Goal: Task Accomplishment & Management: Manage account settings

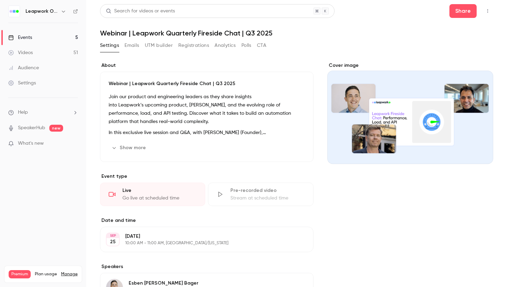
click at [193, 45] on button "Registrations" at bounding box center [193, 45] width 31 height 11
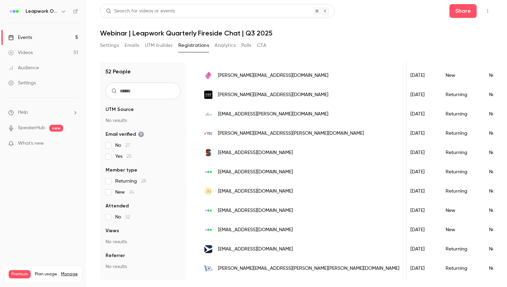
scroll to position [0, 93]
click at [262, 211] on span "[EMAIL_ADDRESS][DOMAIN_NAME]" at bounding box center [255, 210] width 75 height 7
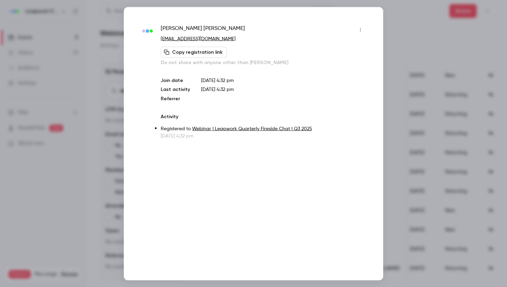
click at [361, 28] on icon "button" at bounding box center [360, 29] width 6 height 5
click at [338, 65] on div "Remove registration" at bounding box center [333, 65] width 52 height 7
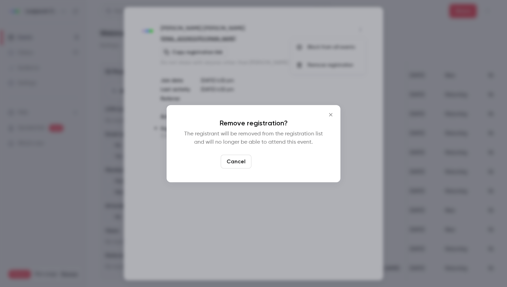
click at [273, 160] on button "Confirm" at bounding box center [270, 162] width 32 height 14
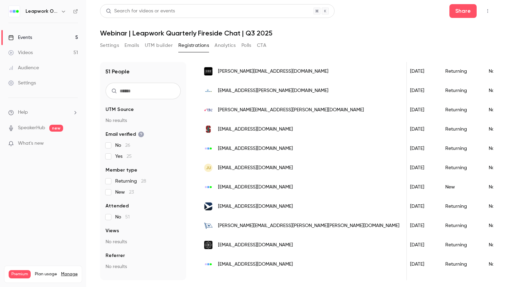
scroll to position [813, 0]
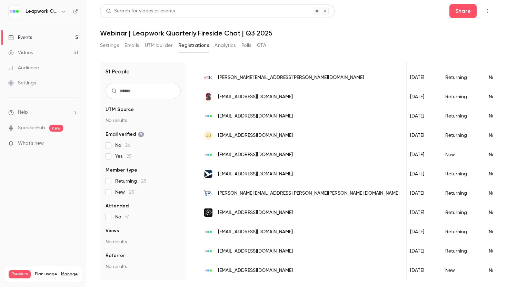
click at [255, 268] on span "[EMAIL_ADDRESS][DOMAIN_NAME]" at bounding box center [255, 270] width 75 height 7
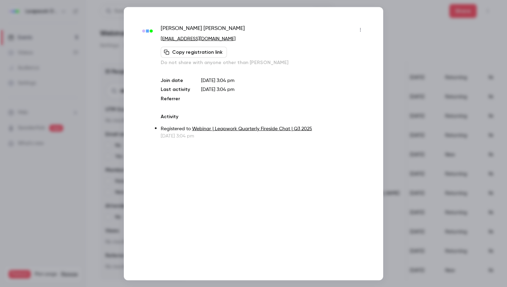
click at [360, 30] on icon "button" at bounding box center [360, 29] width 6 height 5
click at [339, 65] on div "Remove registration" at bounding box center [333, 65] width 52 height 7
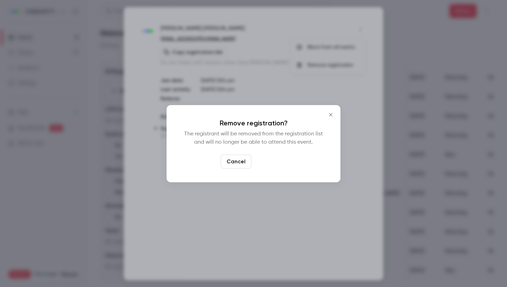
click at [275, 162] on button "Confirm" at bounding box center [270, 162] width 32 height 14
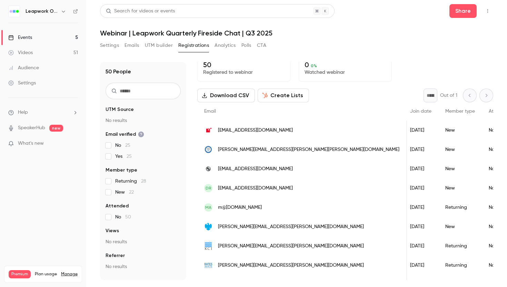
scroll to position [0, 0]
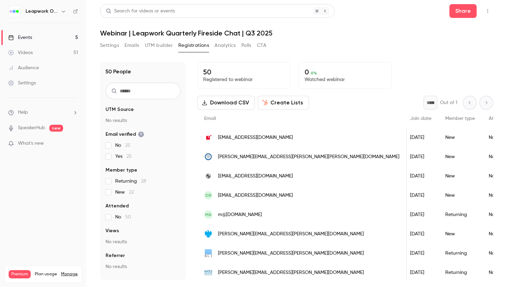
click at [28, 37] on div "Events" at bounding box center [20, 37] width 24 height 7
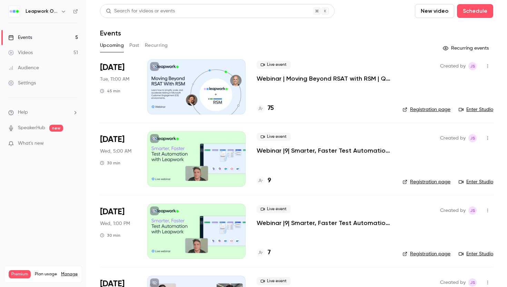
click at [301, 78] on p "Webinar | Moving Beyond RSAT with RSM | Q3 2025" at bounding box center [323, 78] width 135 height 8
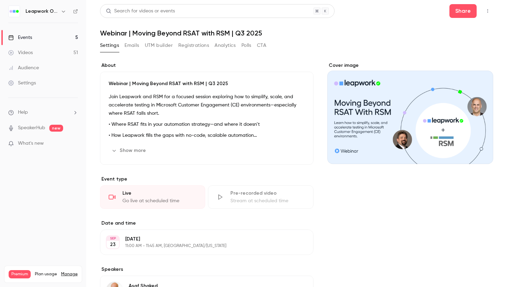
click at [195, 46] on button "Registrations" at bounding box center [193, 45] width 31 height 11
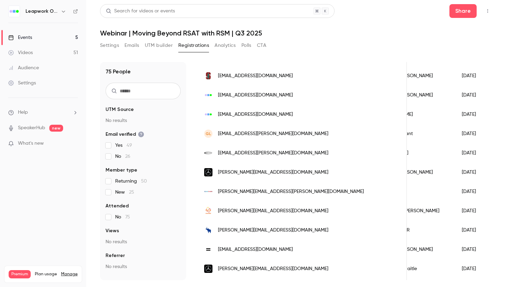
scroll to position [99, 0]
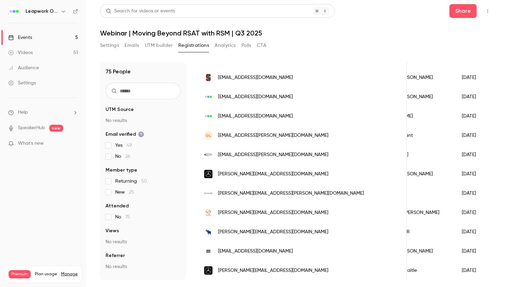
click at [272, 156] on span "[EMAIL_ADDRESS][PERSON_NAME][DOMAIN_NAME]" at bounding box center [273, 154] width 110 height 7
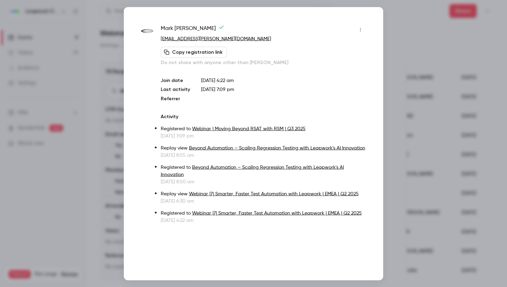
click at [360, 30] on icon "button" at bounding box center [360, 30] width 1 height 4
click at [331, 67] on div "Remove registration" at bounding box center [333, 65] width 52 height 7
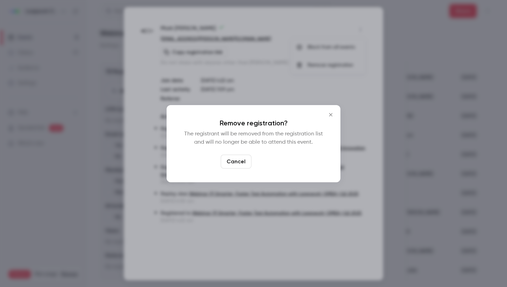
click at [273, 159] on button "Confirm" at bounding box center [270, 162] width 32 height 14
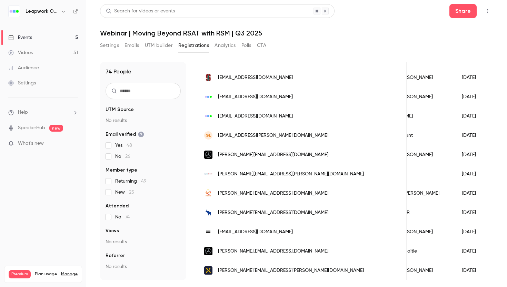
click at [276, 154] on span "[PERSON_NAME][EMAIL_ADDRESS][DOMAIN_NAME]" at bounding box center [273, 154] width 110 height 7
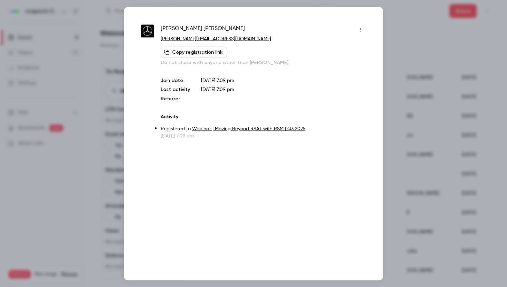
click at [360, 30] on icon "button" at bounding box center [360, 30] width 1 height 4
click at [337, 64] on div "Remove registration" at bounding box center [333, 65] width 52 height 7
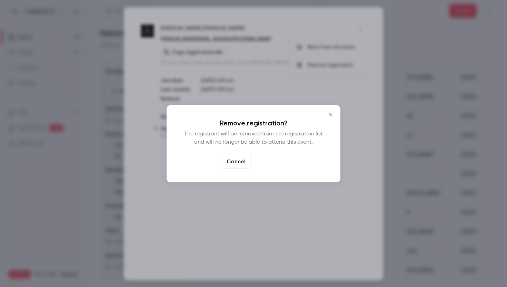
click at [277, 161] on button "Confirm" at bounding box center [270, 162] width 32 height 14
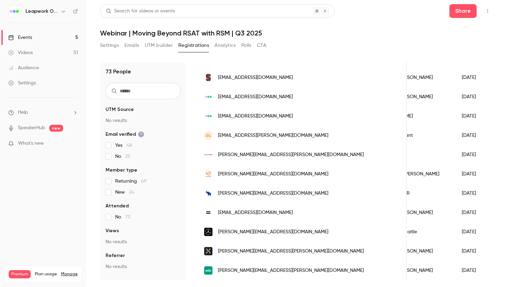
click at [277, 156] on span "[PERSON_NAME][EMAIL_ADDRESS][PERSON_NAME][DOMAIN_NAME]" at bounding box center [291, 154] width 146 height 7
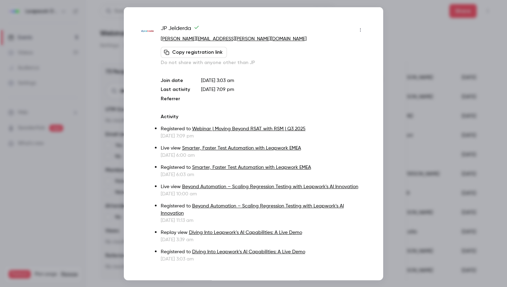
click at [360, 27] on icon "button" at bounding box center [360, 29] width 6 height 5
click at [331, 66] on div "Remove registration" at bounding box center [333, 65] width 52 height 7
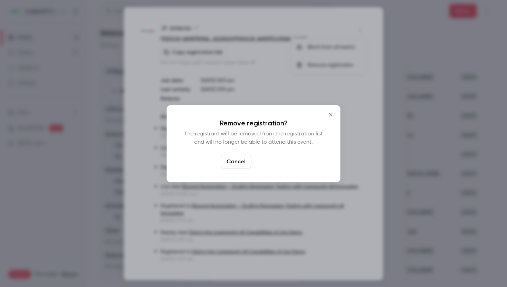
click at [277, 163] on button "Confirm" at bounding box center [270, 162] width 32 height 14
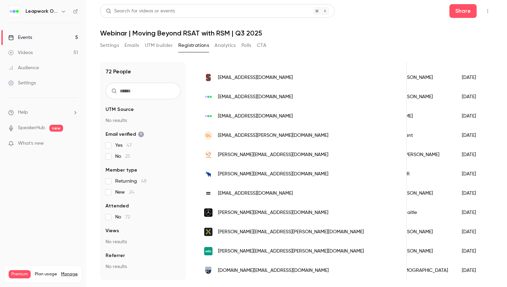
click at [267, 154] on span "[PERSON_NAME][EMAIL_ADDRESS][DOMAIN_NAME]" at bounding box center [273, 154] width 110 height 7
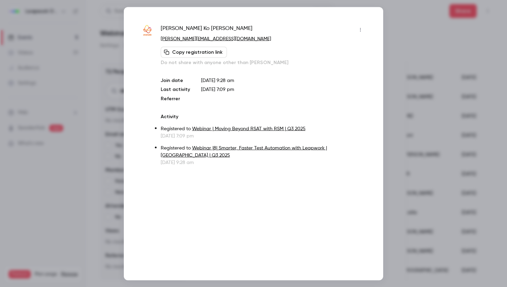
click at [361, 27] on icon "button" at bounding box center [360, 29] width 6 height 5
click at [335, 65] on div "Remove registration" at bounding box center [333, 65] width 52 height 7
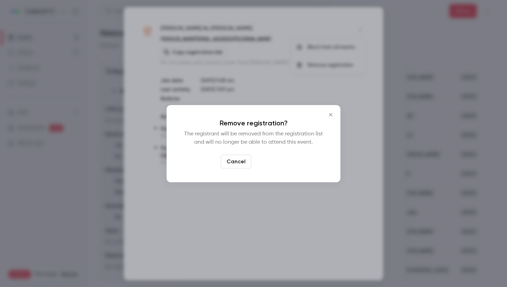
click at [278, 162] on button "Confirm" at bounding box center [270, 162] width 32 height 14
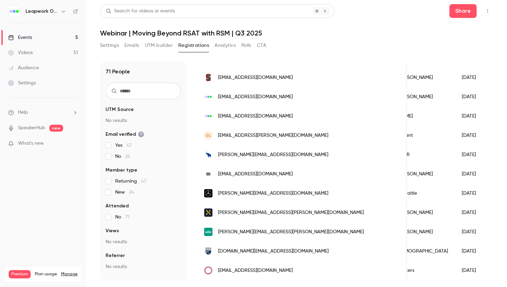
click at [263, 156] on span "[PERSON_NAME][EMAIL_ADDRESS][DOMAIN_NAME]" at bounding box center [273, 154] width 110 height 7
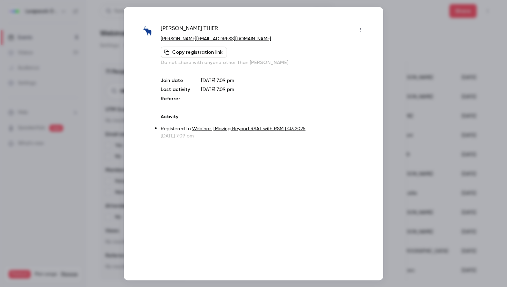
click at [361, 30] on icon "button" at bounding box center [360, 29] width 6 height 5
click at [338, 66] on div "Remove registration" at bounding box center [333, 65] width 52 height 7
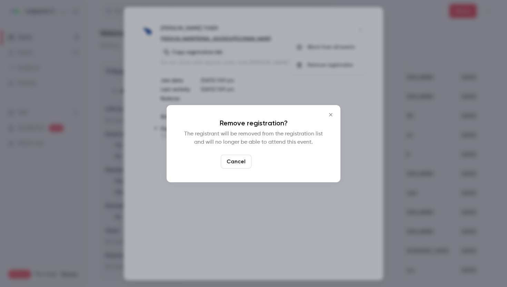
click at [272, 164] on button "Confirm" at bounding box center [270, 162] width 32 height 14
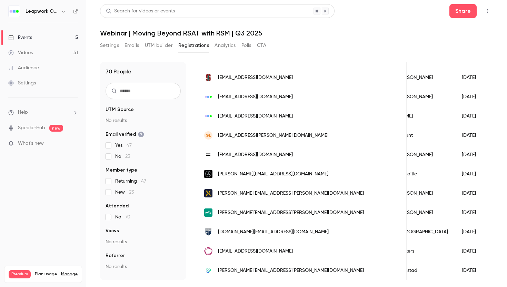
click at [239, 155] on span "[EMAIL_ADDRESS][DOMAIN_NAME]" at bounding box center [255, 154] width 75 height 7
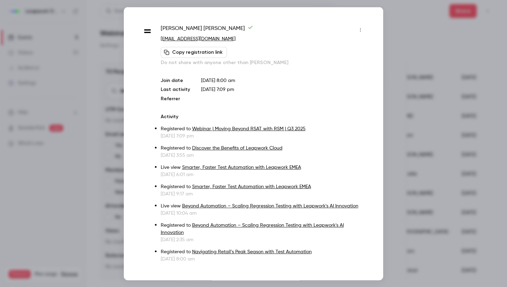
click at [361, 29] on icon "button" at bounding box center [360, 29] width 6 height 5
click at [334, 67] on div "Remove registration" at bounding box center [333, 65] width 52 height 7
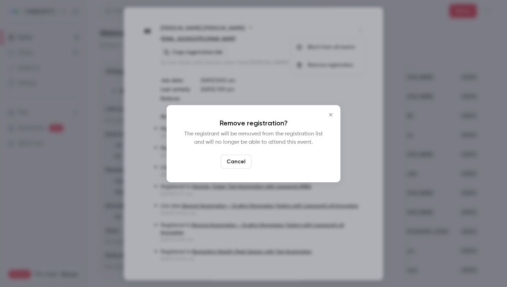
click at [278, 161] on button "Confirm" at bounding box center [270, 162] width 32 height 14
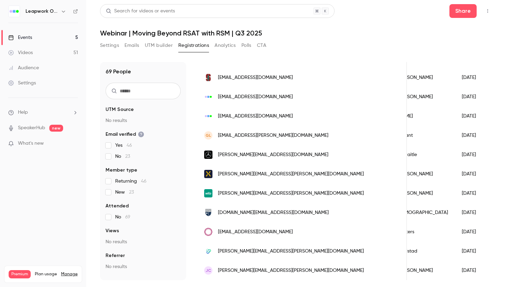
click at [271, 155] on span "[PERSON_NAME][EMAIL_ADDRESS][DOMAIN_NAME]" at bounding box center [273, 154] width 110 height 7
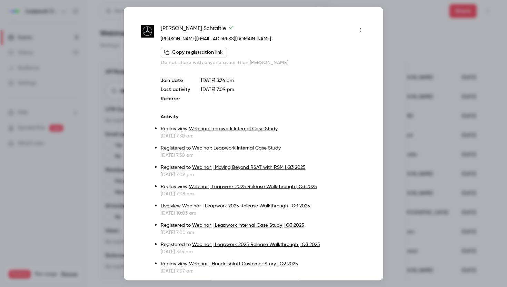
click at [363, 29] on button "button" at bounding box center [360, 29] width 11 height 11
click at [338, 64] on div "Remove registration" at bounding box center [333, 65] width 52 height 7
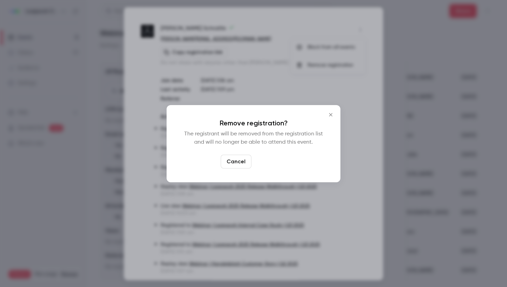
click at [268, 164] on button "Confirm" at bounding box center [270, 162] width 32 height 14
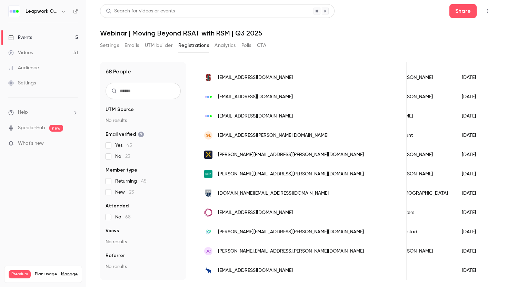
click at [259, 154] on span "[PERSON_NAME][EMAIL_ADDRESS][PERSON_NAME][DOMAIN_NAME]" at bounding box center [291, 154] width 146 height 7
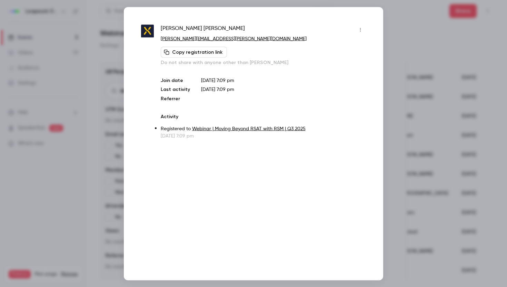
click at [362, 28] on icon "button" at bounding box center [360, 29] width 6 height 5
click at [339, 65] on div "Remove registration" at bounding box center [333, 65] width 52 height 7
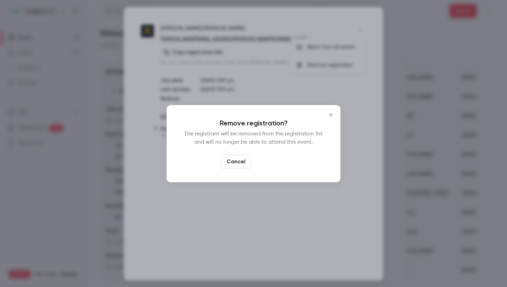
click at [272, 161] on button "Confirm" at bounding box center [270, 162] width 32 height 14
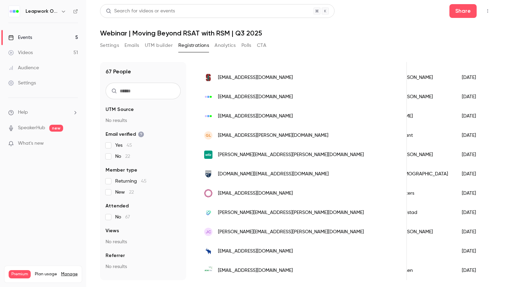
click at [268, 154] on span "[PERSON_NAME][EMAIL_ADDRESS][PERSON_NAME][DOMAIN_NAME]" at bounding box center [291, 154] width 146 height 7
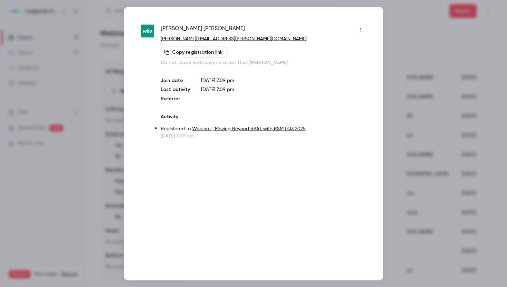
click at [360, 30] on icon "button" at bounding box center [360, 29] width 6 height 5
click at [329, 67] on div "Remove registration" at bounding box center [333, 65] width 52 height 7
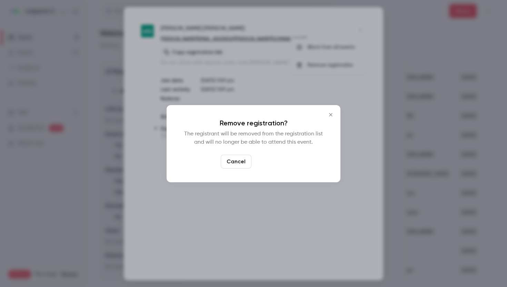
click at [276, 159] on button "Confirm" at bounding box center [270, 162] width 32 height 14
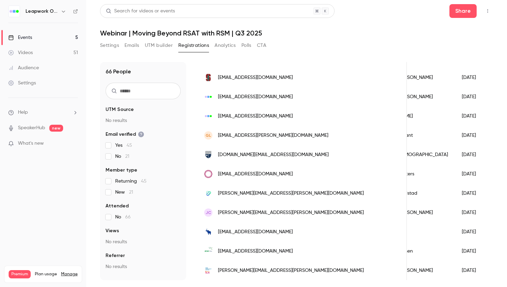
click at [254, 155] on span "[DOMAIN_NAME][EMAIL_ADDRESS][DOMAIN_NAME]" at bounding box center [273, 154] width 111 height 7
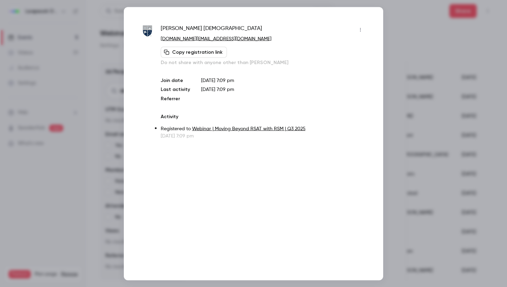
click at [359, 27] on icon "button" at bounding box center [360, 29] width 6 height 5
click at [329, 62] on div "Remove registration" at bounding box center [333, 65] width 52 height 7
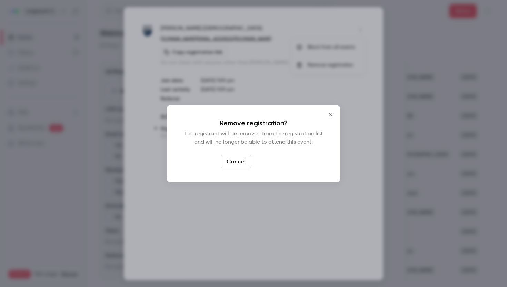
click at [273, 165] on button "Confirm" at bounding box center [270, 162] width 32 height 14
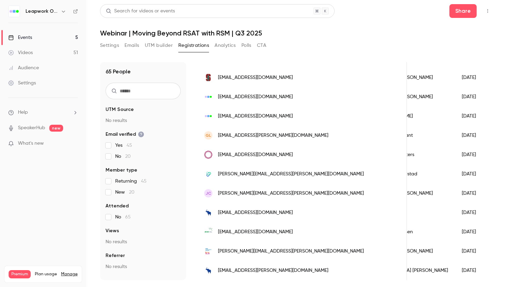
click at [262, 156] on span "[EMAIL_ADDRESS][DOMAIN_NAME]" at bounding box center [255, 154] width 75 height 7
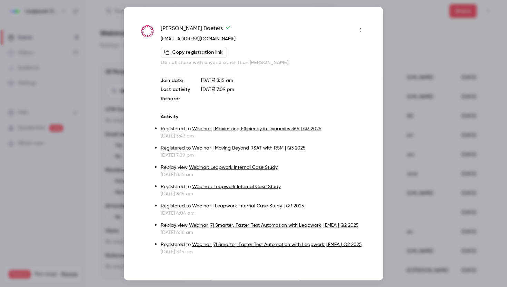
click at [361, 29] on icon "button" at bounding box center [360, 29] width 6 height 5
click at [338, 64] on div "Remove registration" at bounding box center [333, 65] width 52 height 7
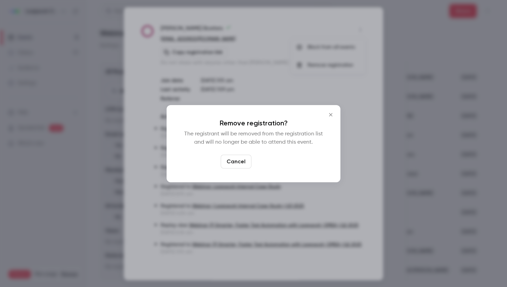
click at [278, 164] on button "Confirm" at bounding box center [270, 162] width 32 height 14
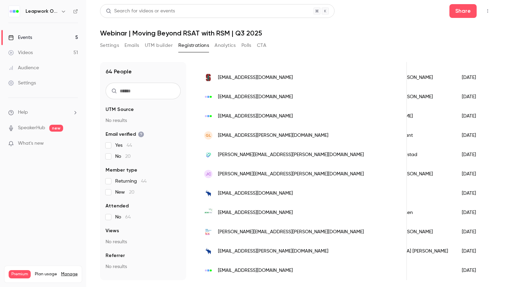
click at [293, 172] on div "[PERSON_NAME] [PERSON_NAME][EMAIL_ADDRESS][PERSON_NAME][DOMAIN_NAME]" at bounding box center [302, 173] width 210 height 19
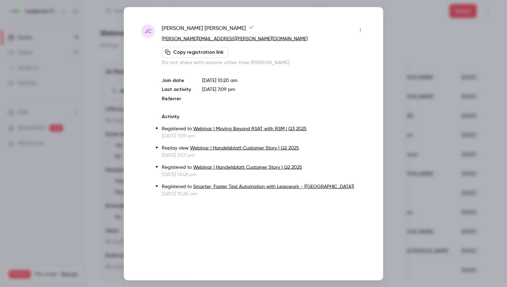
click at [359, 30] on icon "button" at bounding box center [360, 29] width 6 height 5
click at [336, 65] on div "Remove registration" at bounding box center [333, 65] width 52 height 7
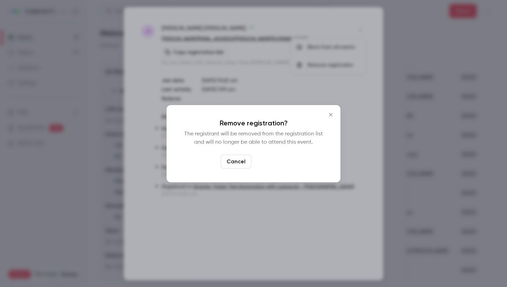
click at [266, 163] on button "Confirm" at bounding box center [270, 162] width 32 height 14
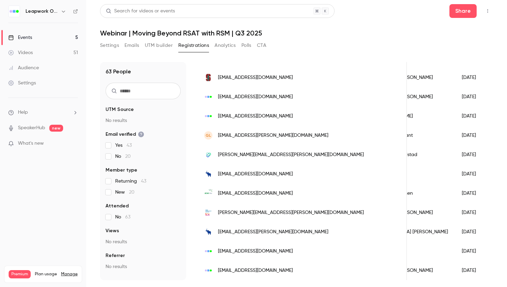
click at [266, 154] on span "[PERSON_NAME][EMAIL_ADDRESS][PERSON_NAME][DOMAIN_NAME]" at bounding box center [291, 154] width 146 height 7
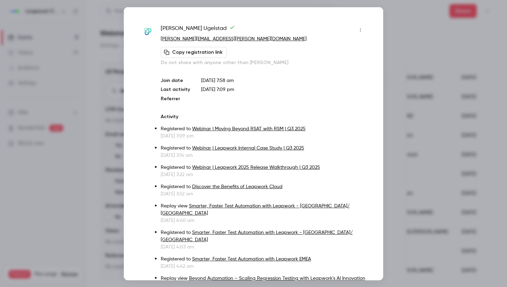
click at [359, 26] on button "button" at bounding box center [360, 29] width 11 height 11
click at [335, 67] on div "Remove registration" at bounding box center [333, 65] width 52 height 7
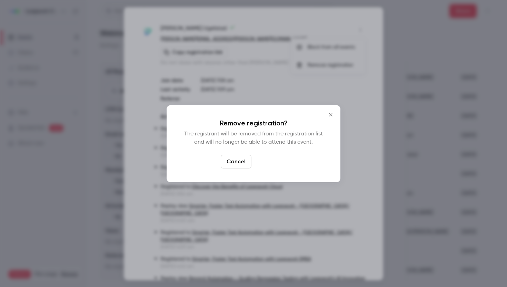
click at [278, 163] on button "Confirm" at bounding box center [270, 162] width 32 height 14
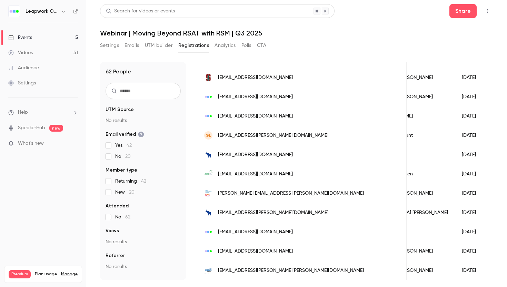
click at [263, 156] on span "[EMAIL_ADDRESS][DOMAIN_NAME]" at bounding box center [255, 154] width 75 height 7
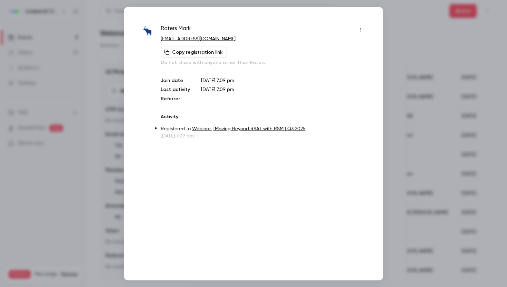
click at [359, 31] on icon "button" at bounding box center [360, 29] width 6 height 5
click at [332, 65] on div "Remove registration" at bounding box center [333, 65] width 52 height 7
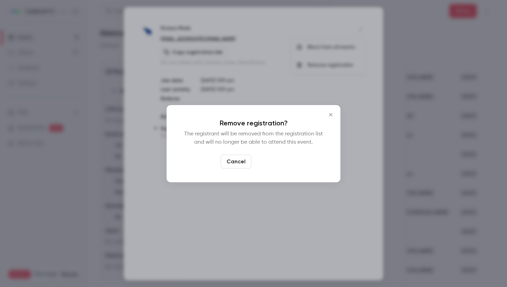
click at [277, 161] on button "Confirm" at bounding box center [270, 162] width 32 height 14
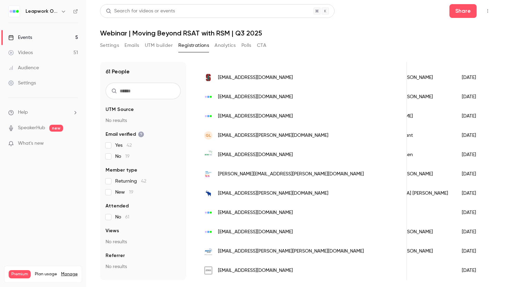
click at [235, 157] on span "[EMAIL_ADDRESS][DOMAIN_NAME]" at bounding box center [255, 154] width 75 height 7
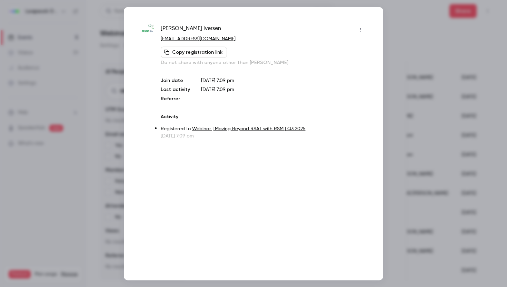
click at [359, 29] on icon "button" at bounding box center [360, 29] width 6 height 5
click at [326, 65] on div "Remove registration" at bounding box center [333, 65] width 52 height 7
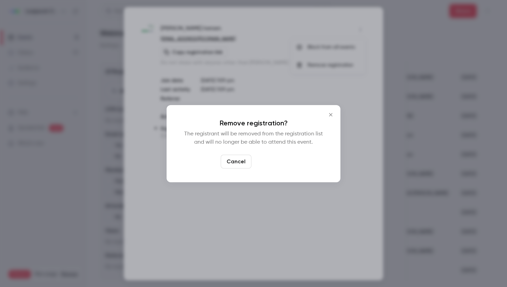
click at [277, 162] on button "Confirm" at bounding box center [270, 162] width 32 height 14
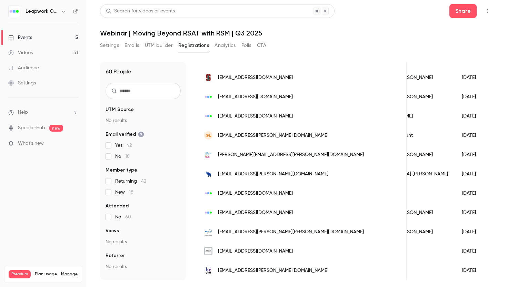
click at [261, 156] on span "[PERSON_NAME][EMAIL_ADDRESS][PERSON_NAME][DOMAIN_NAME]" at bounding box center [291, 154] width 146 height 7
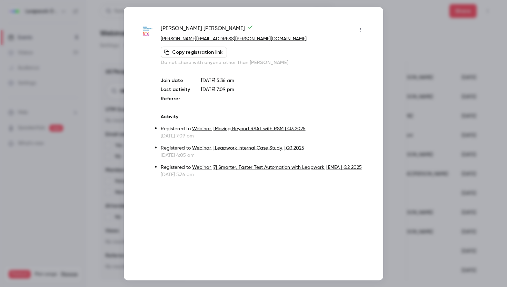
click at [360, 28] on icon "button" at bounding box center [360, 30] width 1 height 4
click at [333, 64] on div "Remove registration" at bounding box center [333, 65] width 52 height 7
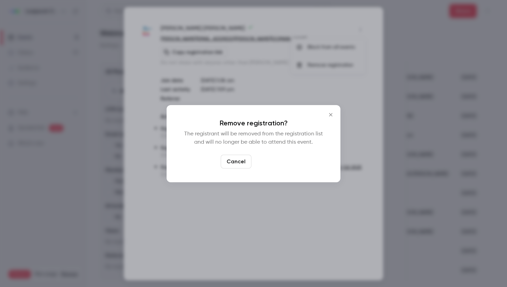
click at [279, 162] on button "Confirm" at bounding box center [270, 162] width 32 height 14
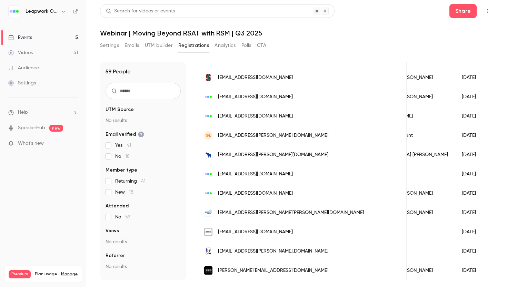
click at [277, 156] on span "[EMAIL_ADDRESS][PERSON_NAME][DOMAIN_NAME]" at bounding box center [273, 154] width 110 height 7
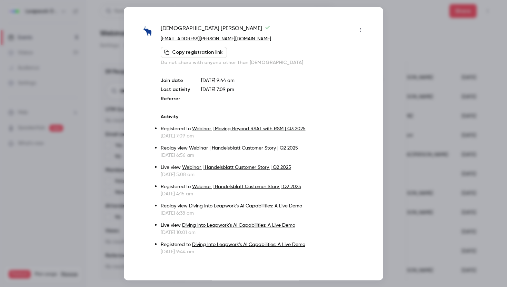
click at [361, 30] on icon "button" at bounding box center [360, 29] width 6 height 5
click at [336, 65] on div "Remove registration" at bounding box center [333, 65] width 52 height 7
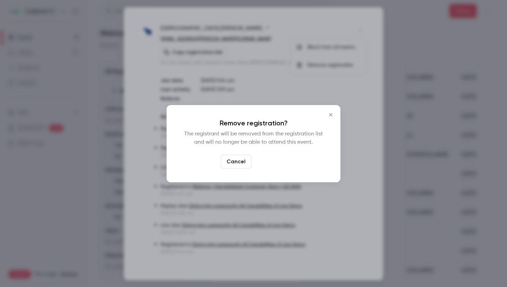
click at [271, 163] on button "Confirm" at bounding box center [270, 162] width 32 height 14
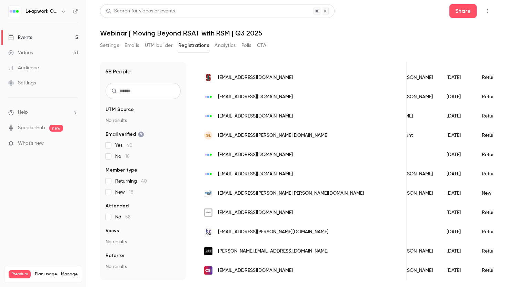
click at [264, 193] on span "[EMAIL_ADDRESS][PERSON_NAME][PERSON_NAME][DOMAIN_NAME]" at bounding box center [291, 193] width 146 height 7
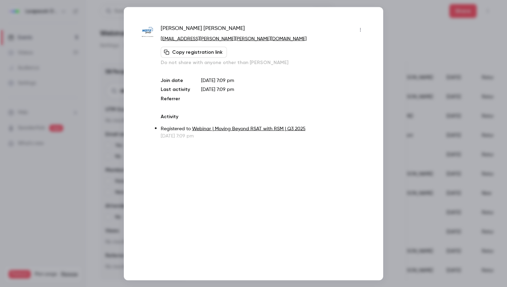
click at [360, 29] on icon "button" at bounding box center [360, 30] width 1 height 4
click at [328, 65] on div "Remove registration" at bounding box center [333, 65] width 52 height 7
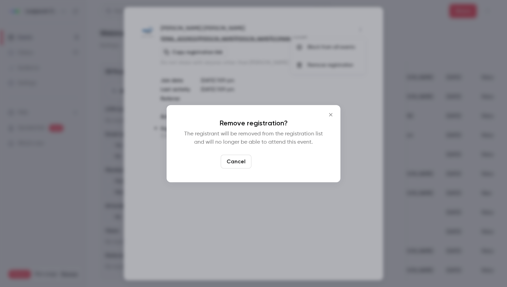
click at [271, 161] on button "Confirm" at bounding box center [270, 162] width 32 height 14
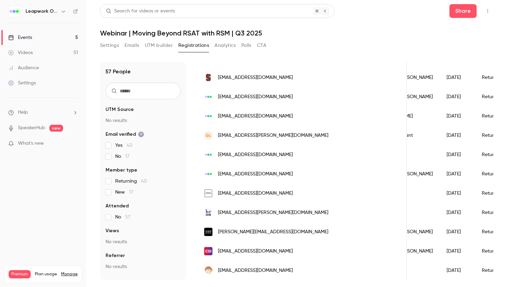
click at [270, 192] on span "[EMAIL_ADDRESS][DOMAIN_NAME]" at bounding box center [255, 193] width 75 height 7
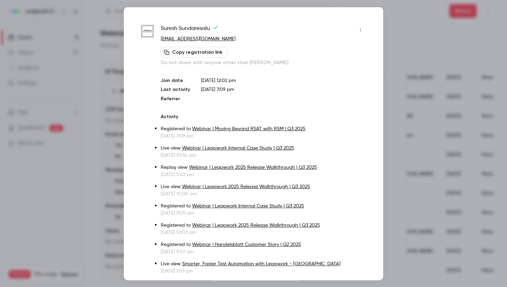
click at [360, 28] on icon "button" at bounding box center [360, 29] width 6 height 5
click at [324, 66] on div "Remove registration" at bounding box center [333, 65] width 52 height 7
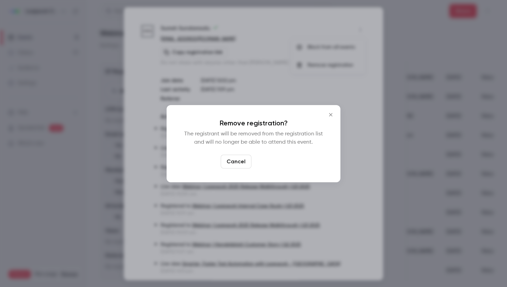
click at [274, 163] on button "Confirm" at bounding box center [270, 162] width 32 height 14
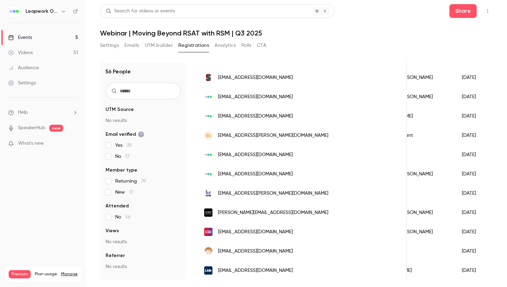
click at [266, 193] on span "[EMAIL_ADDRESS][PERSON_NAME][DOMAIN_NAME]" at bounding box center [273, 193] width 110 height 7
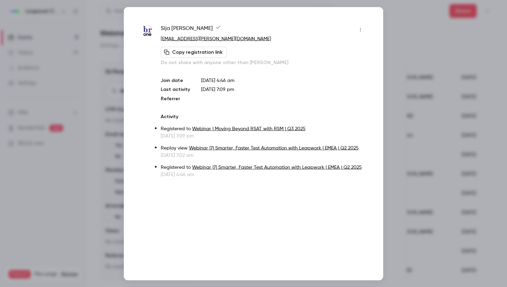
click at [362, 30] on icon "button" at bounding box center [360, 29] width 6 height 5
click at [337, 67] on div "Remove registration" at bounding box center [333, 65] width 52 height 7
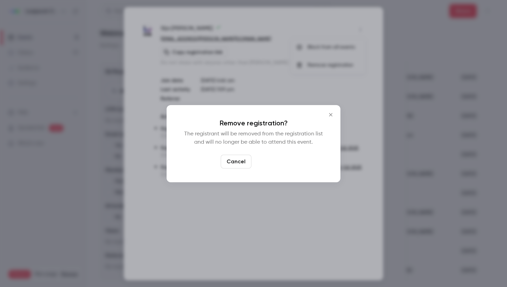
click at [273, 163] on button "Confirm" at bounding box center [270, 162] width 32 height 14
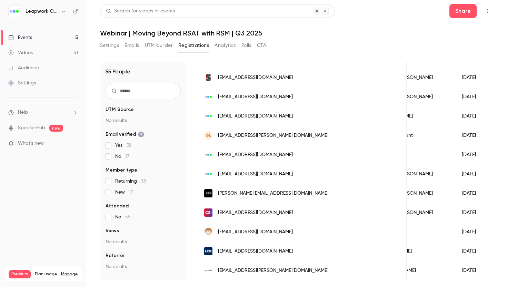
click at [256, 193] on span "[PERSON_NAME][EMAIL_ADDRESS][DOMAIN_NAME]" at bounding box center [273, 193] width 110 height 7
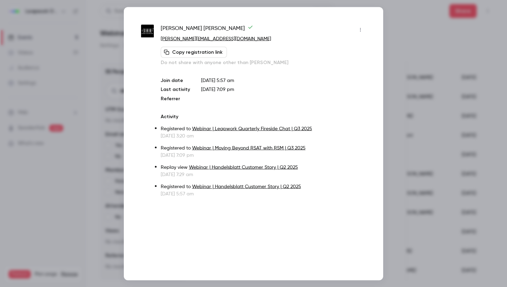
click at [360, 30] on icon "button" at bounding box center [360, 29] width 6 height 5
click at [326, 64] on div "Remove registration" at bounding box center [333, 65] width 52 height 7
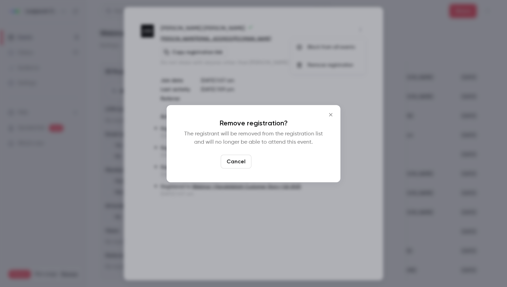
click at [269, 160] on button "Confirm" at bounding box center [270, 162] width 32 height 14
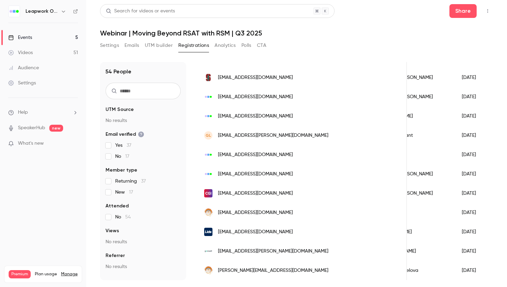
click at [258, 194] on span "[EMAIL_ADDRESS][DOMAIN_NAME]" at bounding box center [255, 193] width 75 height 7
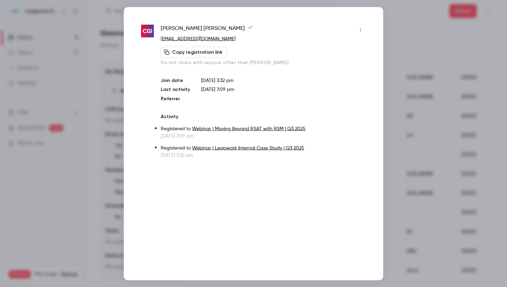
click at [361, 30] on icon "button" at bounding box center [360, 29] width 6 height 5
click at [342, 64] on div "Remove registration" at bounding box center [333, 65] width 52 height 7
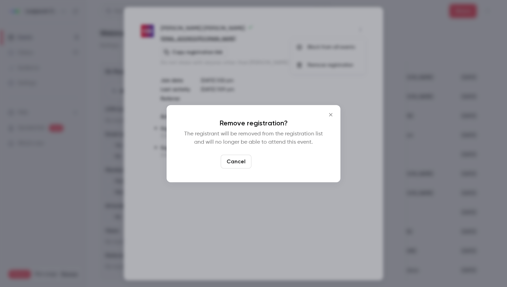
click at [270, 160] on button "Confirm" at bounding box center [270, 162] width 32 height 14
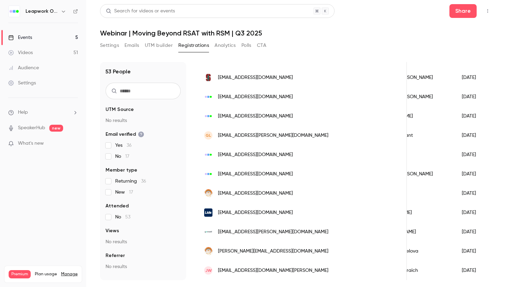
click at [255, 193] on span "[EMAIL_ADDRESS][DOMAIN_NAME]" at bounding box center [255, 193] width 75 height 7
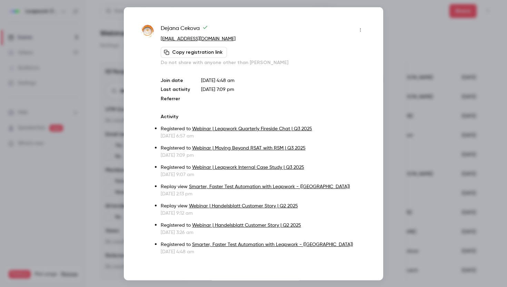
click at [360, 29] on icon "button" at bounding box center [360, 29] width 6 height 5
click at [333, 65] on div "Remove registration" at bounding box center [333, 65] width 52 height 7
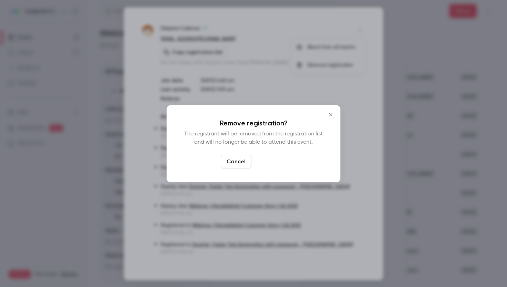
click at [273, 165] on button "Confirm" at bounding box center [270, 162] width 32 height 14
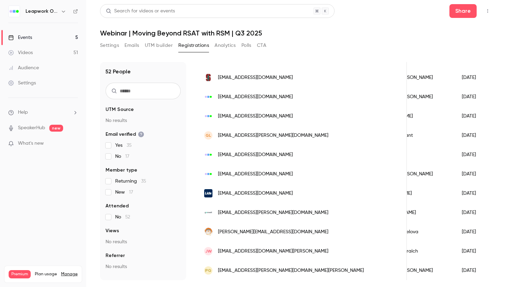
click at [257, 211] on span "[EMAIL_ADDRESS][PERSON_NAME][DOMAIN_NAME]" at bounding box center [273, 212] width 110 height 7
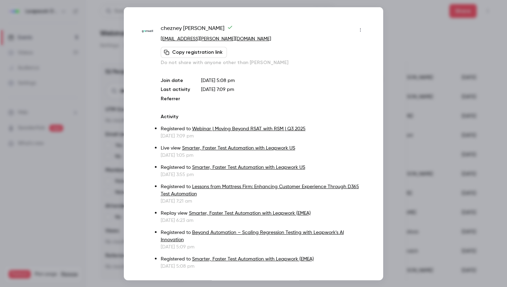
click at [359, 29] on icon "button" at bounding box center [360, 29] width 6 height 5
click at [323, 67] on div "Remove registration" at bounding box center [333, 65] width 52 height 7
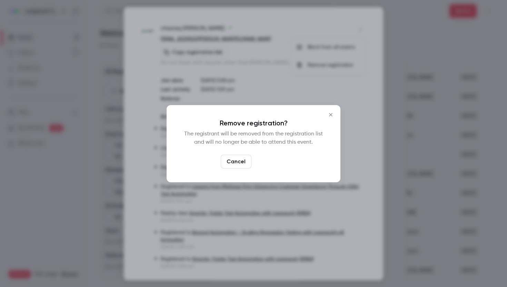
click at [278, 164] on button "Confirm" at bounding box center [270, 162] width 32 height 14
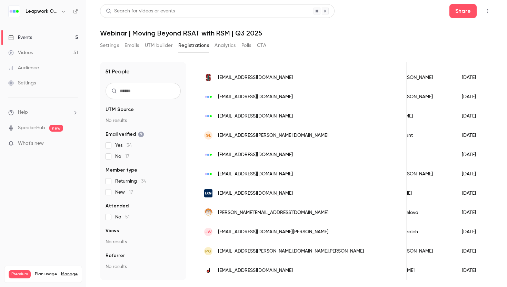
click at [263, 212] on span "[PERSON_NAME][EMAIL_ADDRESS][DOMAIN_NAME]" at bounding box center [273, 212] width 110 height 7
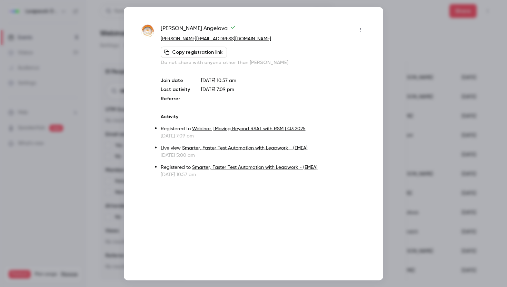
click at [361, 29] on icon "button" at bounding box center [360, 29] width 6 height 5
click at [337, 66] on div "Remove registration" at bounding box center [333, 65] width 52 height 7
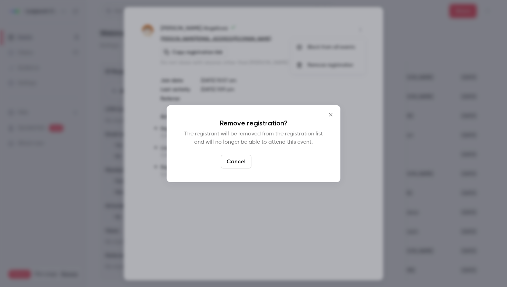
click at [278, 164] on button "Confirm" at bounding box center [270, 162] width 32 height 14
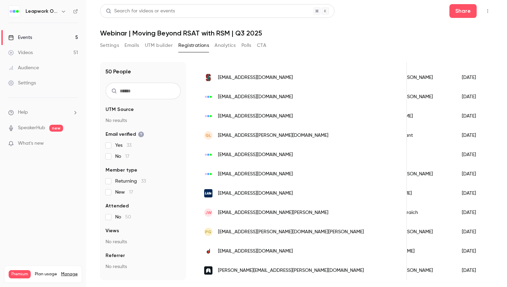
click at [256, 212] on span "[EMAIL_ADDRESS][DOMAIN_NAME][PERSON_NAME]" at bounding box center [273, 212] width 110 height 7
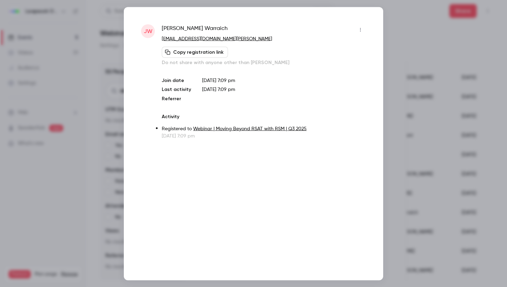
click at [359, 29] on icon "button" at bounding box center [360, 29] width 6 height 5
click at [337, 65] on div "Remove registration" at bounding box center [333, 65] width 52 height 7
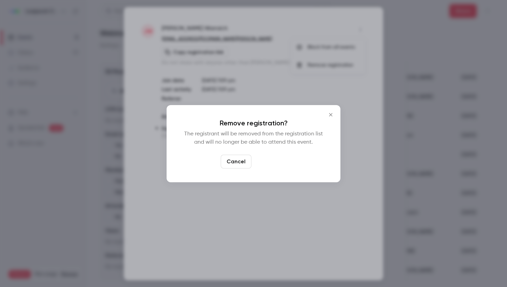
click at [272, 162] on button "Confirm" at bounding box center [270, 162] width 32 height 14
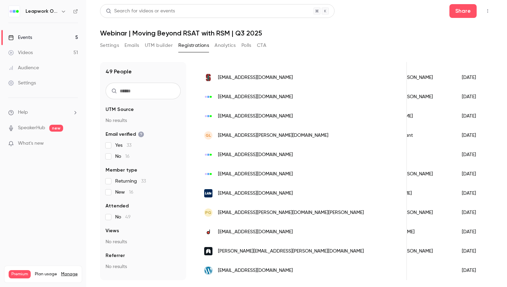
click at [251, 193] on span "[EMAIL_ADDRESS][DOMAIN_NAME]" at bounding box center [255, 193] width 75 height 7
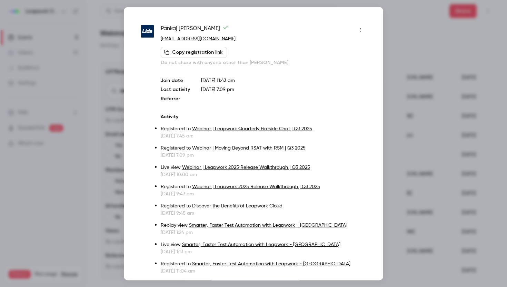
click at [358, 29] on icon "button" at bounding box center [360, 29] width 6 height 5
click at [340, 64] on div "Remove registration" at bounding box center [333, 65] width 52 height 7
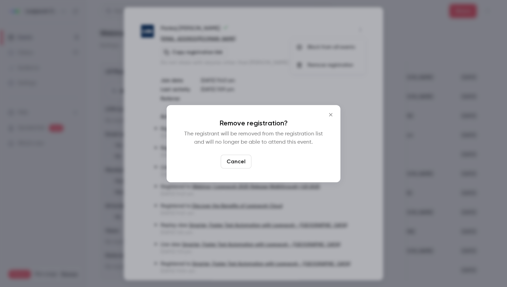
click at [269, 163] on button "Confirm" at bounding box center [270, 162] width 32 height 14
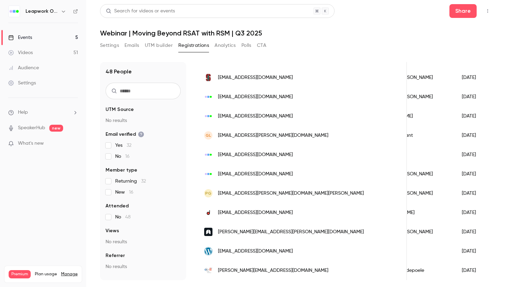
click at [256, 211] on span "[EMAIL_ADDRESS][DOMAIN_NAME]" at bounding box center [255, 212] width 75 height 7
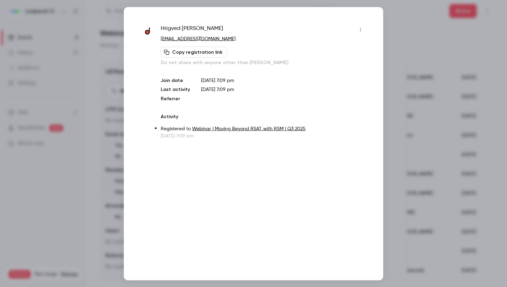
click at [359, 31] on icon "button" at bounding box center [360, 29] width 6 height 5
click at [333, 65] on div "Remove registration" at bounding box center [333, 65] width 52 height 7
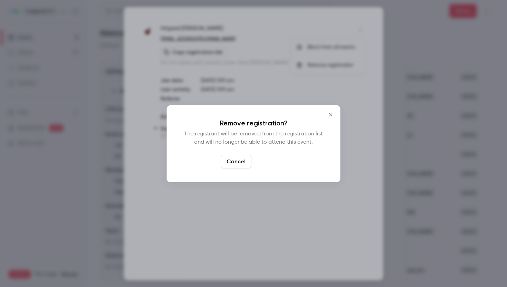
click at [281, 164] on button "Confirm" at bounding box center [270, 162] width 32 height 14
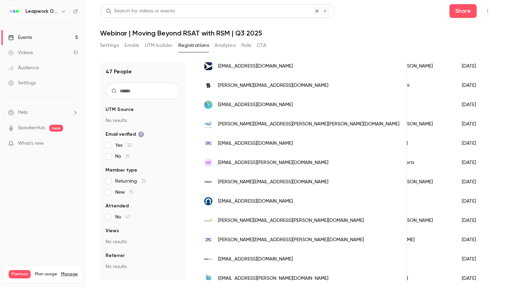
scroll to position [304, 0]
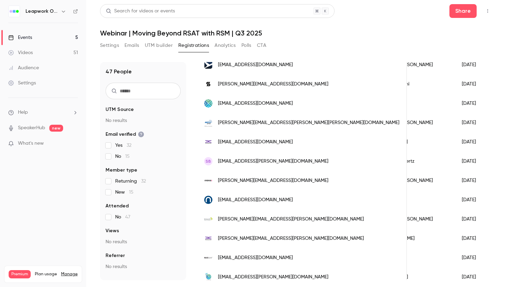
click at [245, 161] on span "[EMAIL_ADDRESS][PERSON_NAME][DOMAIN_NAME]" at bounding box center [273, 161] width 110 height 7
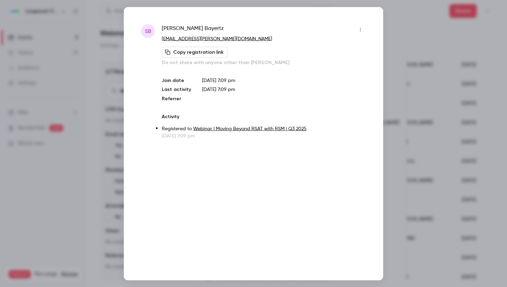
click at [360, 27] on icon "button" at bounding box center [360, 29] width 6 height 5
click at [339, 66] on div "Remove registration" at bounding box center [333, 65] width 52 height 7
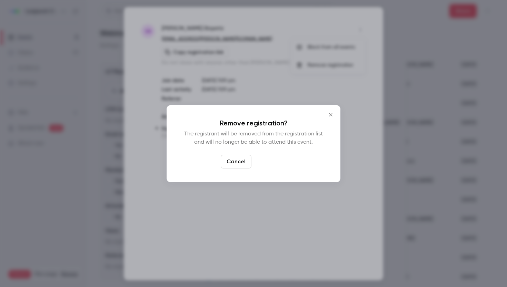
click at [278, 161] on button "Confirm" at bounding box center [270, 162] width 32 height 14
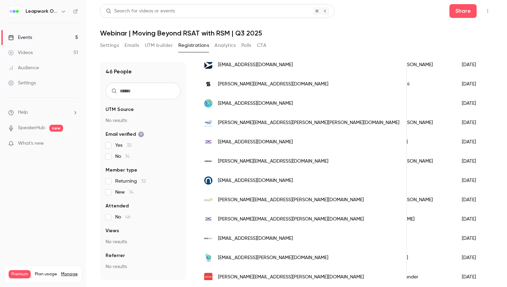
click at [258, 198] on span "[PERSON_NAME][EMAIL_ADDRESS][PERSON_NAME][DOMAIN_NAME]" at bounding box center [291, 199] width 146 height 7
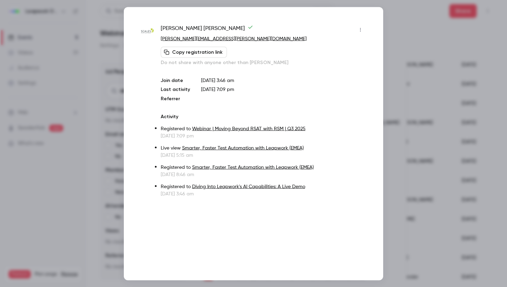
click at [360, 29] on icon "button" at bounding box center [360, 29] width 6 height 5
click at [341, 63] on div "Remove registration" at bounding box center [333, 65] width 52 height 7
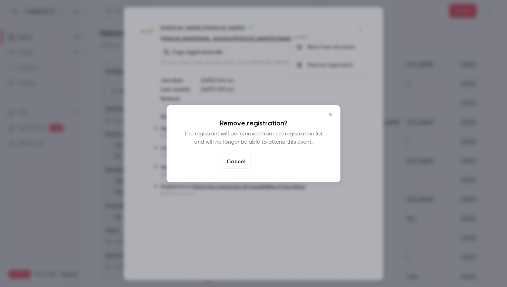
click at [273, 163] on button "Confirm" at bounding box center [270, 162] width 32 height 14
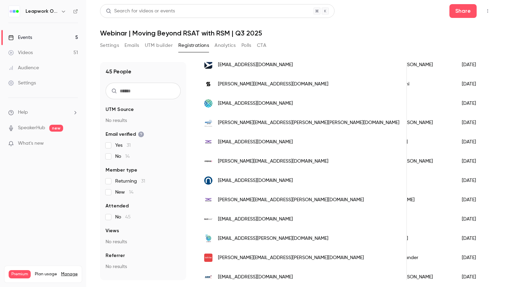
click at [246, 218] on span "[EMAIL_ADDRESS][DOMAIN_NAME]" at bounding box center [255, 219] width 75 height 7
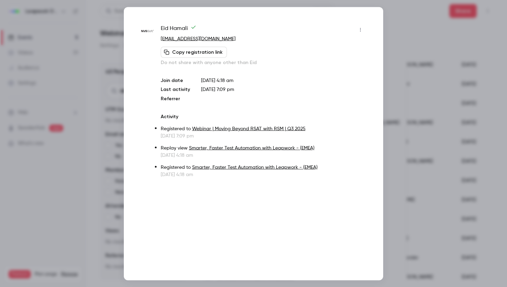
click at [360, 30] on icon "button" at bounding box center [360, 29] width 6 height 5
click at [335, 64] on div "Remove registration" at bounding box center [333, 65] width 52 height 7
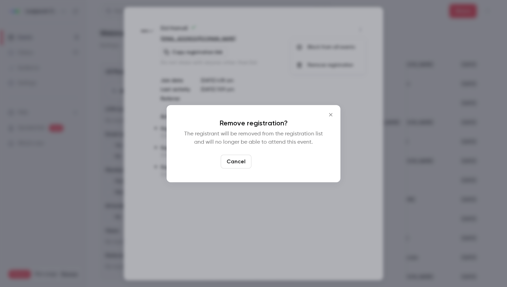
click at [279, 163] on button "Confirm" at bounding box center [270, 162] width 32 height 14
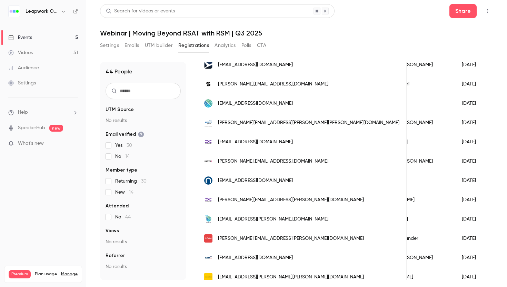
click at [263, 180] on span "[EMAIL_ADDRESS][DOMAIN_NAME]" at bounding box center [255, 180] width 75 height 7
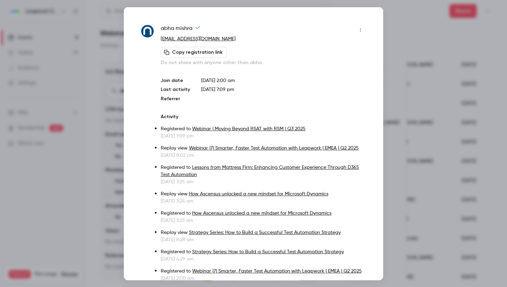
click at [361, 28] on icon "button" at bounding box center [360, 29] width 6 height 5
click at [335, 66] on div "Remove registration" at bounding box center [333, 65] width 52 height 7
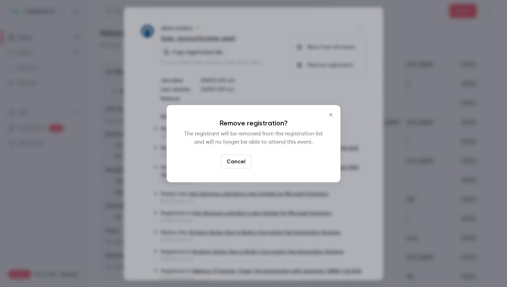
click at [279, 165] on button "Confirm" at bounding box center [270, 162] width 32 height 14
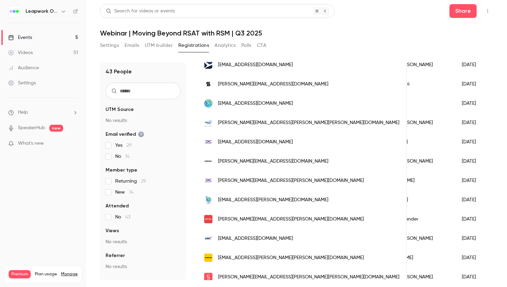
click at [258, 181] on span "[PERSON_NAME][EMAIL_ADDRESS][PERSON_NAME][DOMAIN_NAME]" at bounding box center [291, 180] width 146 height 7
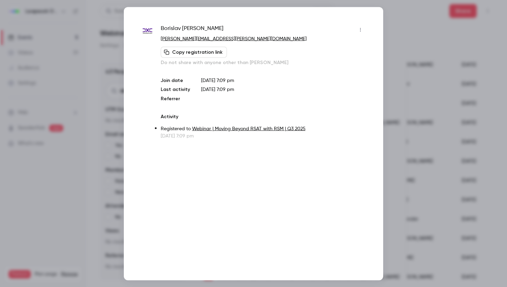
click at [359, 30] on icon "button" at bounding box center [360, 29] width 6 height 5
click at [343, 65] on div "Remove registration" at bounding box center [333, 65] width 52 height 7
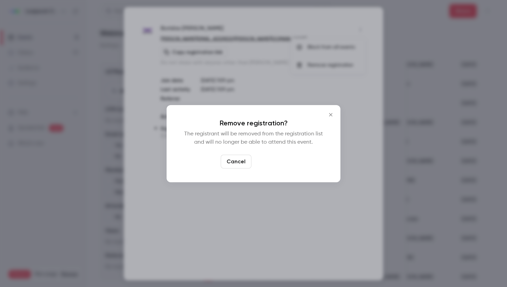
click at [271, 163] on button "Confirm" at bounding box center [270, 162] width 32 height 14
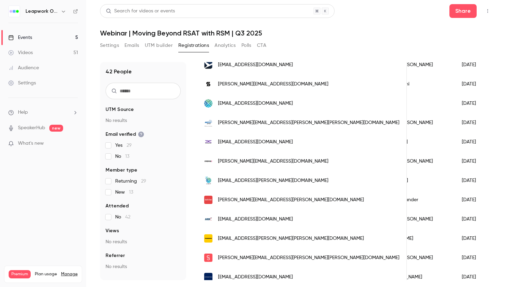
click at [251, 180] on span "[EMAIL_ADDRESS][PERSON_NAME][DOMAIN_NAME]" at bounding box center [273, 180] width 110 height 7
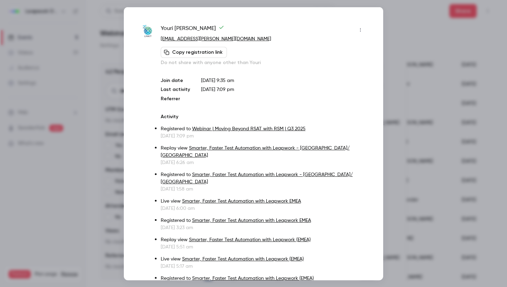
click at [361, 26] on button "button" at bounding box center [360, 29] width 11 height 11
click at [329, 64] on div "Remove registration" at bounding box center [333, 65] width 52 height 7
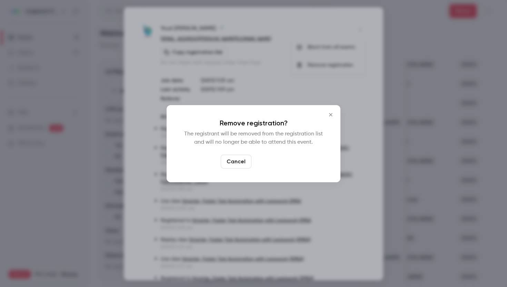
click at [273, 160] on button "Confirm" at bounding box center [270, 162] width 32 height 14
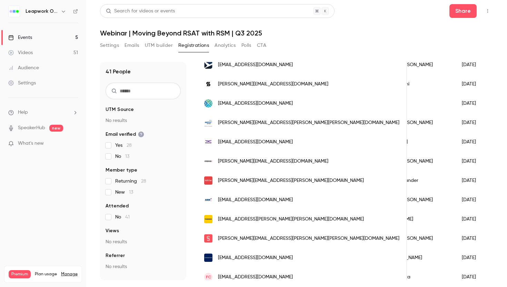
click at [260, 218] on span "[EMAIL_ADDRESS][PERSON_NAME][PERSON_NAME][DOMAIN_NAME]" at bounding box center [291, 219] width 146 height 7
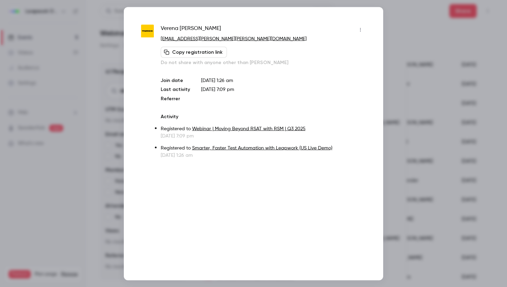
click at [360, 30] on icon "button" at bounding box center [360, 29] width 6 height 5
click at [338, 65] on div "Remove registration" at bounding box center [333, 65] width 52 height 7
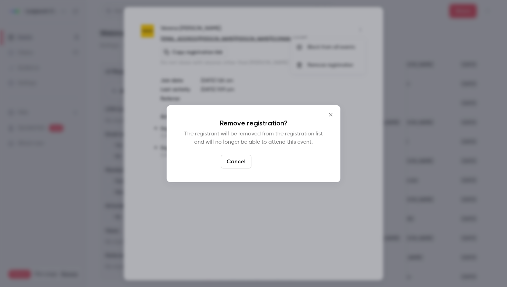
click at [271, 159] on button "Confirm" at bounding box center [270, 162] width 32 height 14
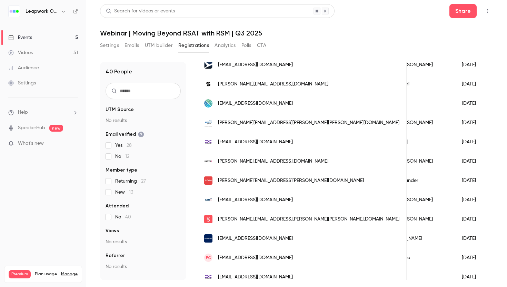
click at [254, 181] on span "[PERSON_NAME][EMAIL_ADDRESS][PERSON_NAME][DOMAIN_NAME]" at bounding box center [291, 180] width 146 height 7
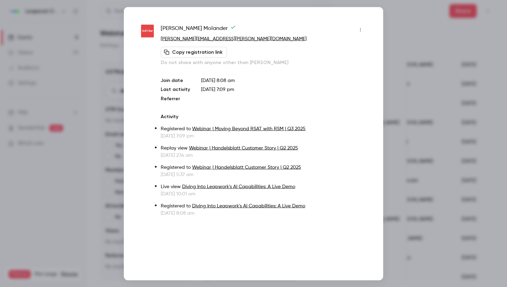
click at [360, 29] on icon "button" at bounding box center [360, 30] width 1 height 4
click at [334, 66] on div "Remove registration" at bounding box center [333, 65] width 52 height 7
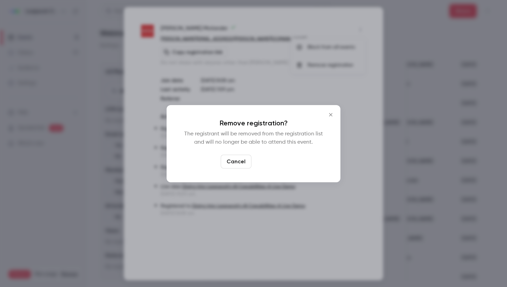
click at [274, 164] on button "Confirm" at bounding box center [270, 162] width 32 height 14
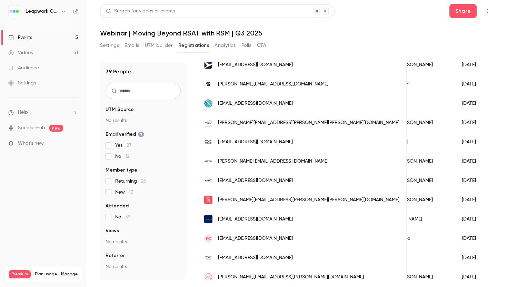
click at [240, 184] on span "[EMAIL_ADDRESS][DOMAIN_NAME]" at bounding box center [255, 180] width 75 height 7
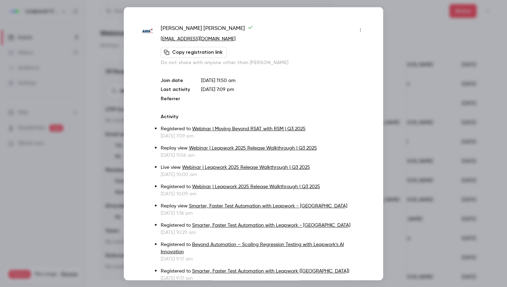
click at [359, 28] on icon "button" at bounding box center [360, 29] width 6 height 5
click at [336, 66] on div "Remove registration" at bounding box center [333, 65] width 52 height 7
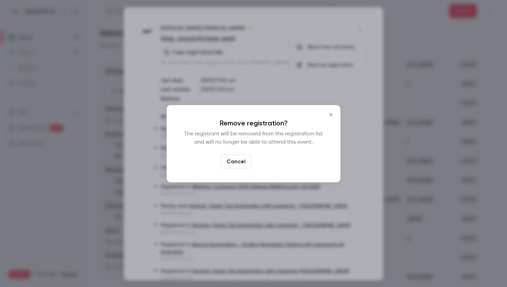
click at [277, 165] on button "Confirm" at bounding box center [270, 162] width 32 height 14
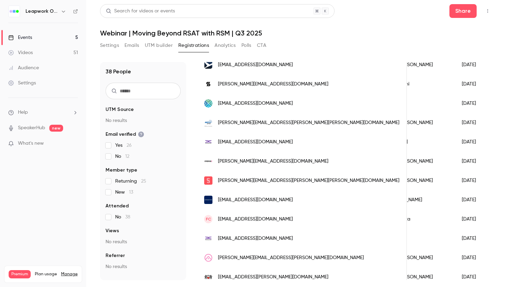
click at [241, 184] on span "[PERSON_NAME][EMAIL_ADDRESS][PERSON_NAME][PERSON_NAME][DOMAIN_NAME]" at bounding box center [308, 180] width 181 height 7
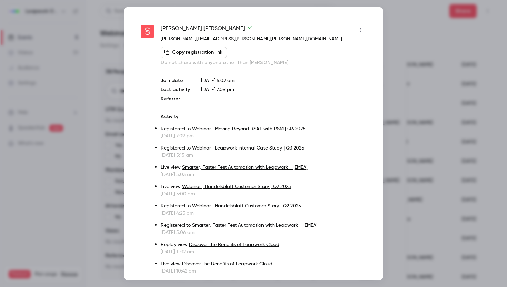
click at [359, 28] on icon "button" at bounding box center [360, 29] width 6 height 5
click at [328, 64] on div "Remove registration" at bounding box center [333, 65] width 52 height 7
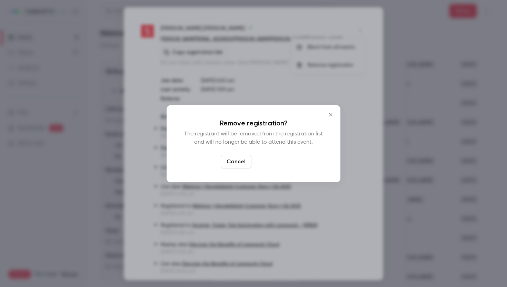
click at [270, 164] on button "Confirm" at bounding box center [270, 162] width 32 height 14
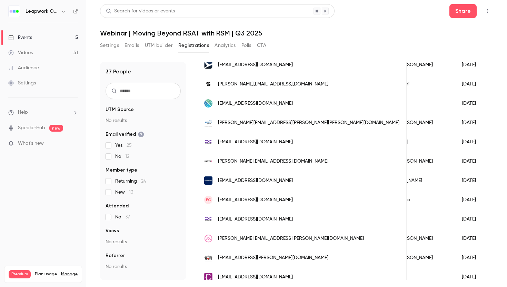
click at [262, 183] on span "[EMAIL_ADDRESS][DOMAIN_NAME]" at bounding box center [255, 180] width 75 height 7
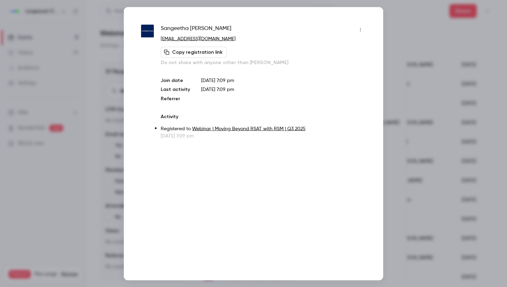
click at [361, 28] on icon "button" at bounding box center [360, 29] width 6 height 5
click at [335, 67] on div "Remove registration" at bounding box center [333, 65] width 52 height 7
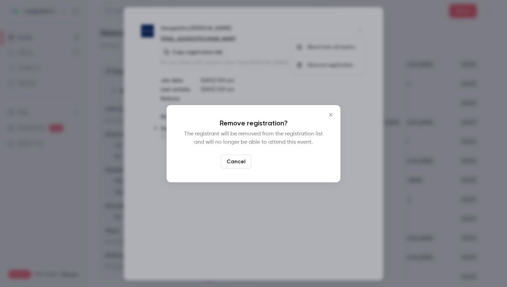
click at [270, 160] on button "Confirm" at bounding box center [270, 162] width 32 height 14
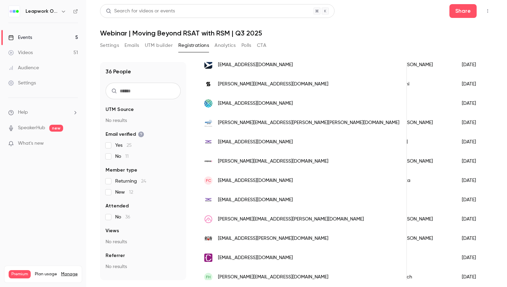
click at [250, 180] on span "[EMAIL_ADDRESS][DOMAIN_NAME]" at bounding box center [255, 180] width 75 height 7
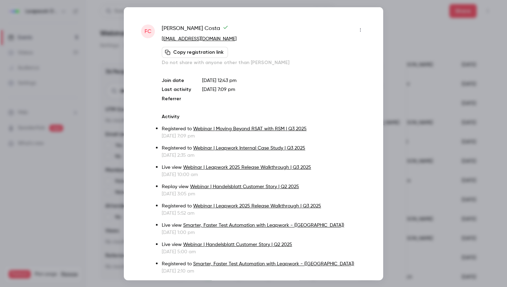
click at [361, 28] on icon "button" at bounding box center [360, 29] width 6 height 5
click at [331, 66] on div "Remove registration" at bounding box center [333, 65] width 52 height 7
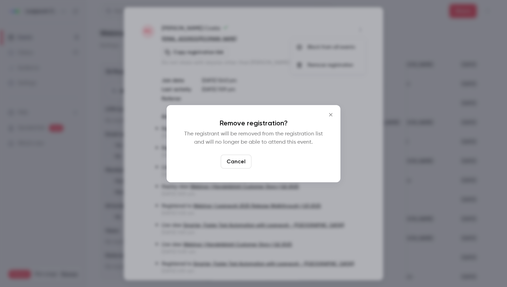
click at [272, 163] on button "Confirm" at bounding box center [270, 162] width 32 height 14
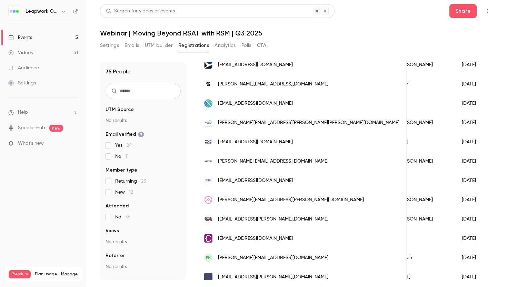
click at [253, 200] on span "[PERSON_NAME][EMAIL_ADDRESS][PERSON_NAME][DOMAIN_NAME]" at bounding box center [291, 199] width 146 height 7
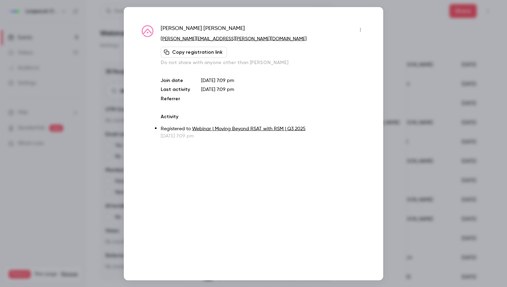
click at [361, 29] on icon "button" at bounding box center [360, 29] width 6 height 5
click at [337, 64] on div "Remove registration" at bounding box center [333, 65] width 52 height 7
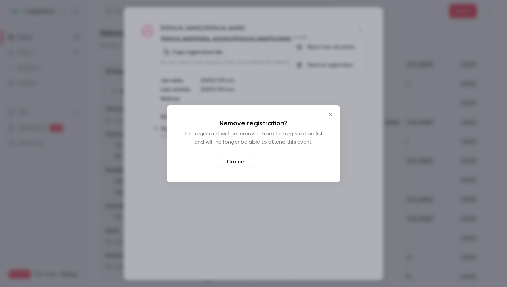
click at [276, 162] on button "Confirm" at bounding box center [270, 162] width 32 height 14
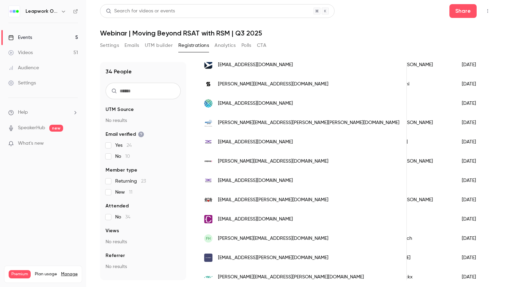
click at [257, 161] on span "[PERSON_NAME][EMAIL_ADDRESS][DOMAIN_NAME]" at bounding box center [273, 161] width 110 height 7
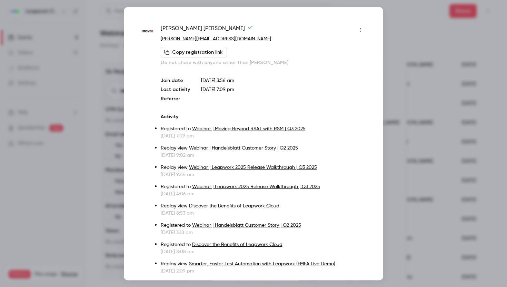
click at [361, 28] on icon "button" at bounding box center [360, 29] width 6 height 5
click at [342, 63] on div "Remove registration" at bounding box center [333, 65] width 52 height 7
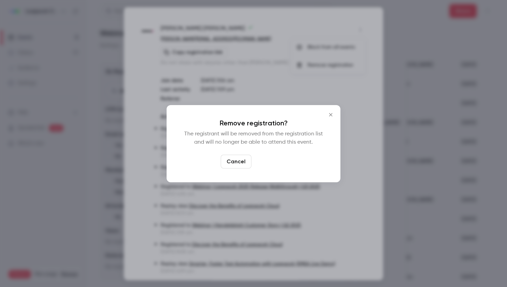
click at [271, 163] on button "Confirm" at bounding box center [270, 162] width 32 height 14
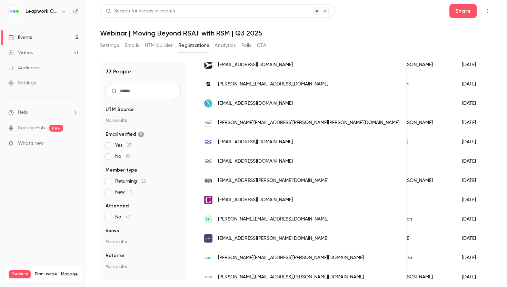
click at [247, 185] on div "[EMAIL_ADDRESS][PERSON_NAME][DOMAIN_NAME]" at bounding box center [302, 180] width 210 height 19
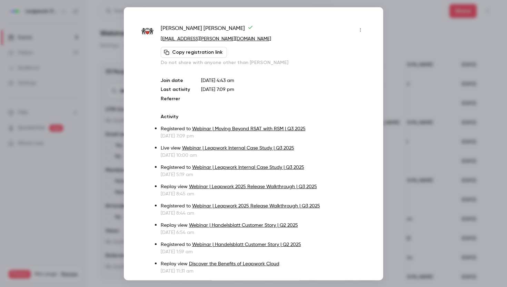
click at [359, 28] on icon "button" at bounding box center [360, 29] width 6 height 5
click at [333, 63] on div "Remove registration" at bounding box center [333, 65] width 52 height 7
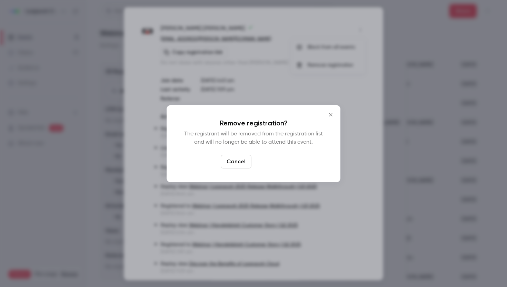
click at [279, 164] on button "Confirm" at bounding box center [270, 162] width 32 height 14
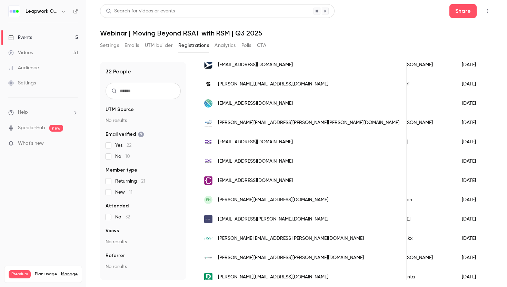
click at [268, 180] on span "[EMAIL_ADDRESS][DOMAIN_NAME]" at bounding box center [255, 180] width 75 height 7
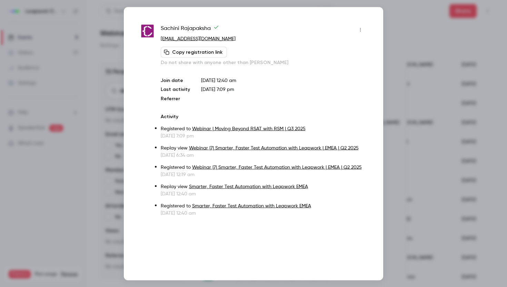
click at [361, 28] on icon "button" at bounding box center [360, 29] width 6 height 5
click at [333, 65] on div "Remove registration" at bounding box center [333, 65] width 52 height 7
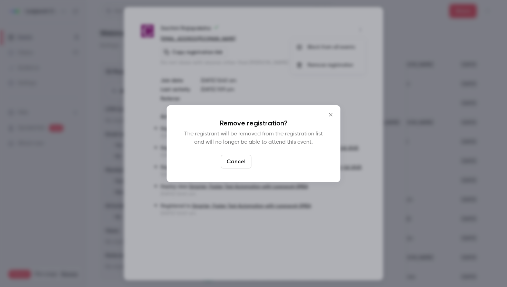
click at [269, 160] on button "Confirm" at bounding box center [270, 162] width 32 height 14
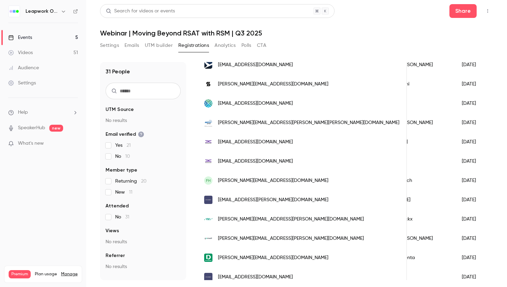
click at [261, 178] on span "[PERSON_NAME][EMAIL_ADDRESS][DOMAIN_NAME]" at bounding box center [273, 180] width 110 height 7
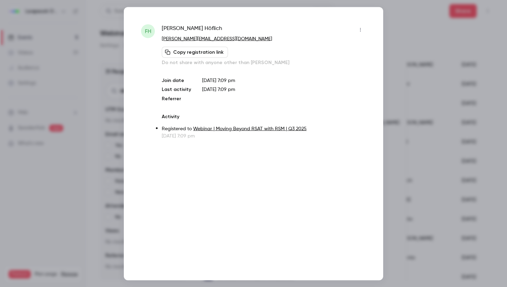
click at [360, 30] on icon "button" at bounding box center [360, 30] width 1 height 4
click at [341, 65] on div "Remove registration" at bounding box center [333, 65] width 52 height 7
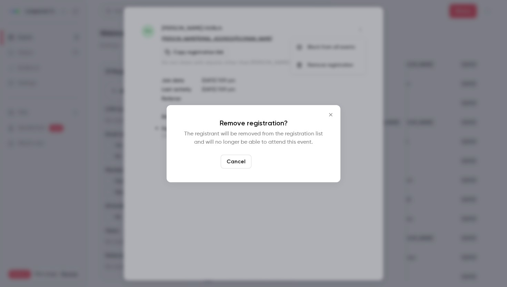
click at [271, 164] on button "Confirm" at bounding box center [270, 162] width 32 height 14
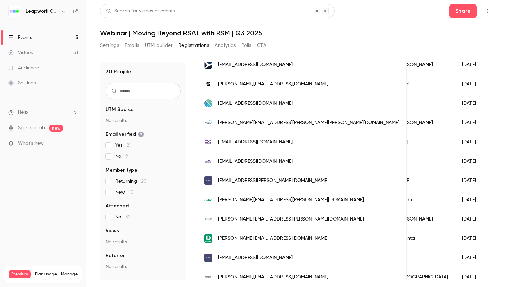
click at [258, 161] on span "[EMAIL_ADDRESS][DOMAIN_NAME]" at bounding box center [255, 161] width 75 height 7
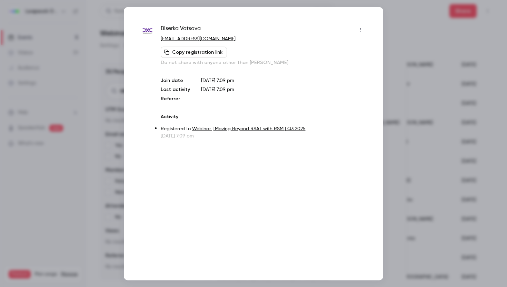
click at [359, 29] on icon "button" at bounding box center [360, 29] width 6 height 5
click at [336, 63] on div "Remove registration" at bounding box center [333, 65] width 52 height 7
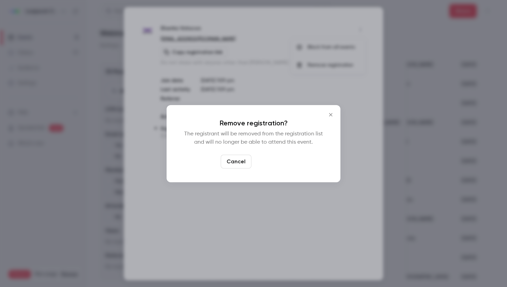
click at [273, 159] on button "Confirm" at bounding box center [270, 162] width 32 height 14
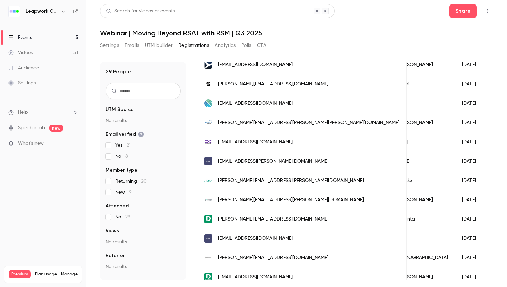
click at [273, 159] on span "[EMAIL_ADDRESS][PERSON_NAME][DOMAIN_NAME]" at bounding box center [273, 161] width 110 height 7
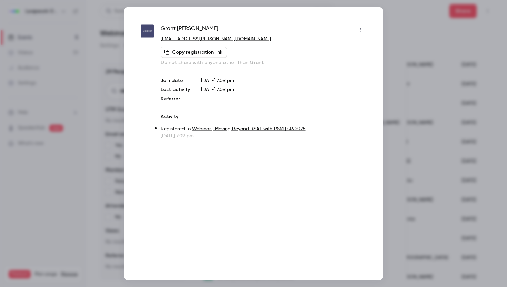
click at [360, 32] on icon "button" at bounding box center [360, 29] width 6 height 5
click at [339, 60] on li "Remove registration" at bounding box center [328, 65] width 74 height 18
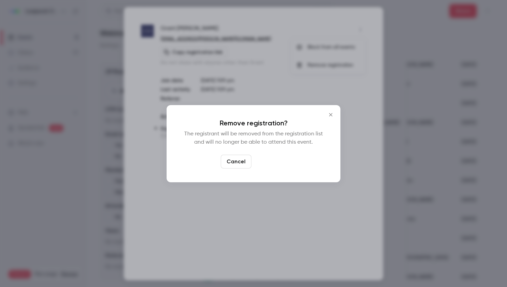
click at [272, 160] on button "Confirm" at bounding box center [270, 162] width 32 height 14
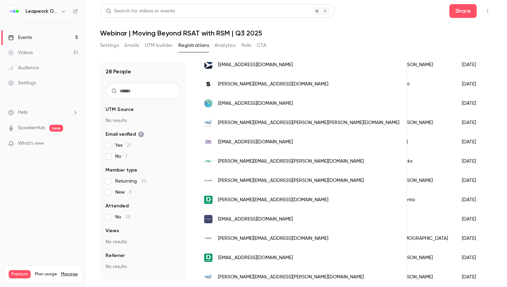
click at [264, 164] on span "[PERSON_NAME][EMAIL_ADDRESS][PERSON_NAME][DOMAIN_NAME]" at bounding box center [291, 161] width 146 height 7
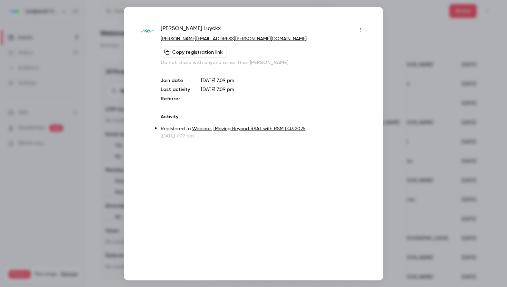
click at [361, 29] on icon "button" at bounding box center [360, 29] width 6 height 5
click at [345, 65] on div "Remove registration" at bounding box center [333, 65] width 52 height 7
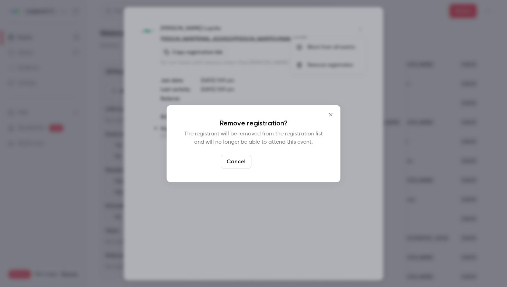
click at [278, 158] on button "Confirm" at bounding box center [270, 162] width 32 height 14
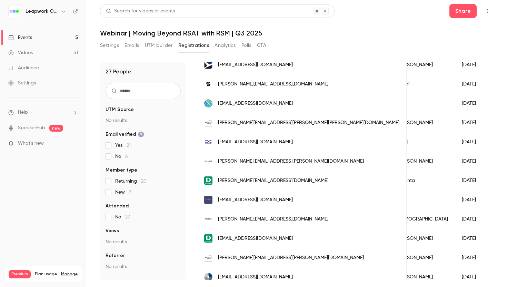
click at [265, 160] on span "[PERSON_NAME][EMAIL_ADDRESS][PERSON_NAME][DOMAIN_NAME]" at bounding box center [291, 161] width 146 height 7
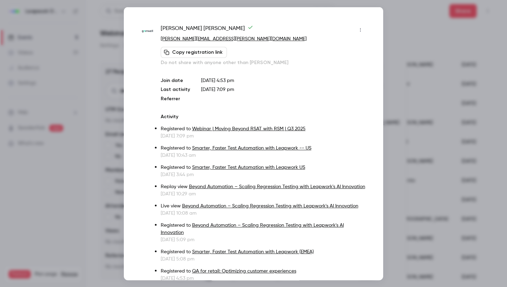
click at [361, 28] on icon "button" at bounding box center [360, 29] width 6 height 5
click at [339, 65] on div "Remove registration" at bounding box center [333, 65] width 52 height 7
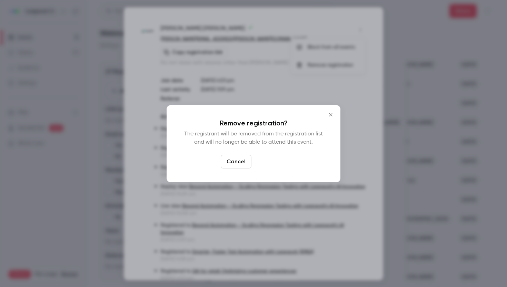
click at [268, 163] on button "Confirm" at bounding box center [270, 162] width 32 height 14
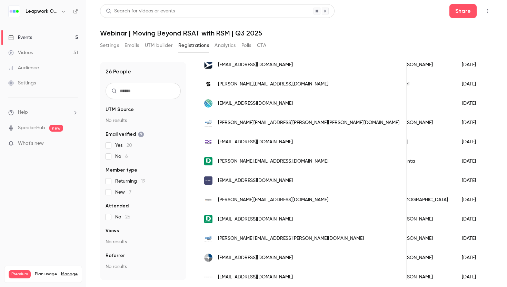
click at [262, 162] on span "[PERSON_NAME][EMAIL_ADDRESS][DOMAIN_NAME]" at bounding box center [273, 161] width 110 height 7
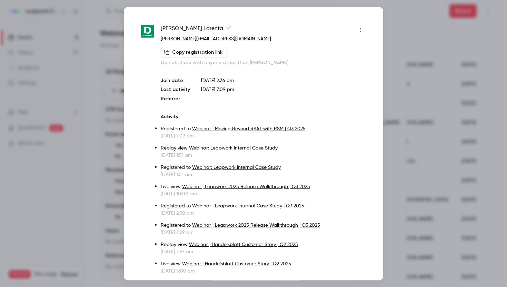
click at [361, 28] on icon "button" at bounding box center [360, 29] width 6 height 5
click at [343, 67] on div "Remove registration" at bounding box center [333, 65] width 52 height 7
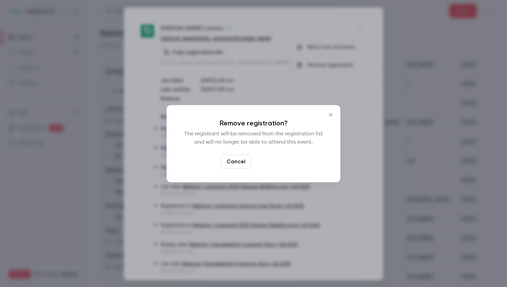
click at [279, 162] on button "Confirm" at bounding box center [270, 162] width 32 height 14
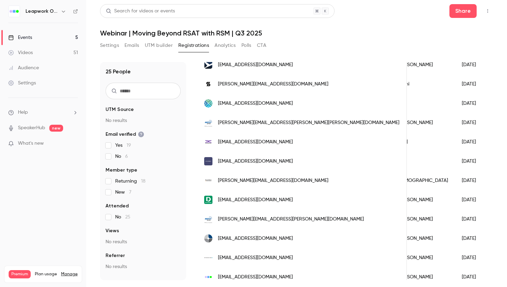
click at [259, 162] on span "[EMAIL_ADDRESS][DOMAIN_NAME]" at bounding box center [255, 161] width 75 height 7
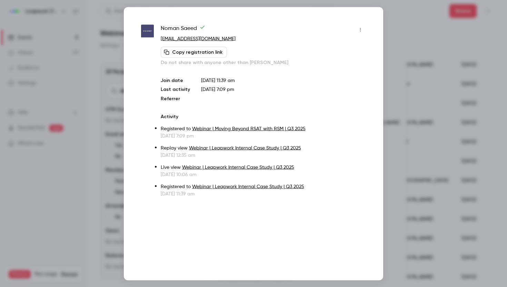
click at [362, 29] on icon "button" at bounding box center [360, 29] width 6 height 5
click at [338, 65] on div "Remove registration" at bounding box center [333, 65] width 52 height 7
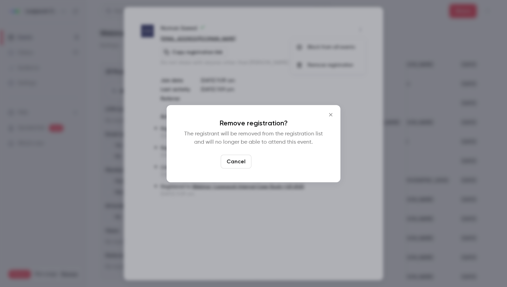
click at [274, 164] on button "Confirm" at bounding box center [270, 162] width 32 height 14
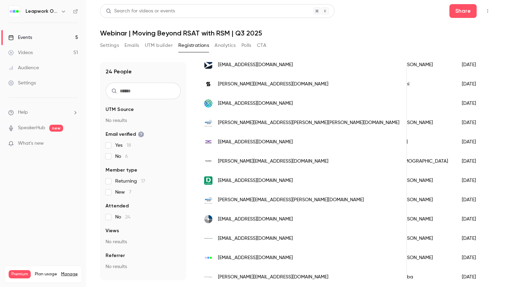
click at [262, 183] on span "[EMAIL_ADDRESS][DOMAIN_NAME]" at bounding box center [255, 180] width 75 height 7
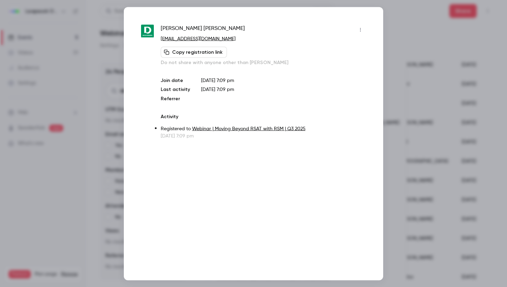
click at [360, 28] on icon "button" at bounding box center [360, 29] width 6 height 5
click at [326, 65] on div "Remove registration" at bounding box center [333, 65] width 52 height 7
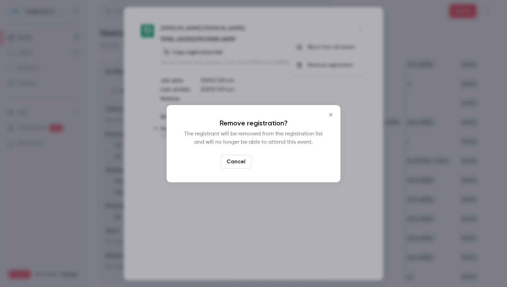
click at [269, 162] on button "Confirm" at bounding box center [270, 162] width 32 height 14
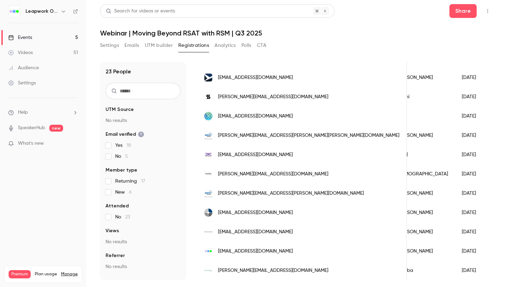
scroll to position [292, 0]
click at [265, 171] on span "[PERSON_NAME][EMAIL_ADDRESS][DOMAIN_NAME]" at bounding box center [273, 174] width 110 height 7
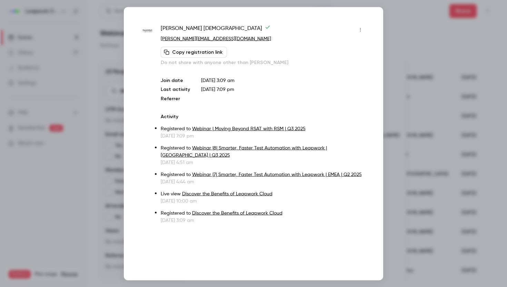
click at [357, 28] on icon "button" at bounding box center [360, 29] width 6 height 5
click at [332, 65] on div "Remove registration" at bounding box center [333, 65] width 52 height 7
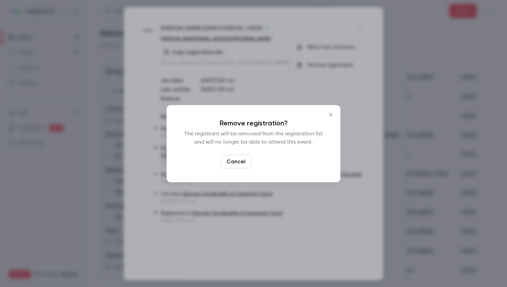
click at [276, 163] on button "Confirm" at bounding box center [270, 162] width 32 height 14
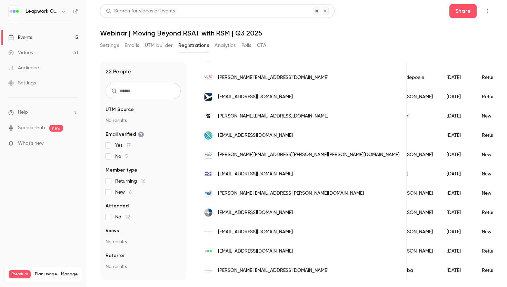
scroll to position [272, 0]
click at [246, 155] on span "[PERSON_NAME][EMAIL_ADDRESS][PERSON_NAME][PERSON_NAME][DOMAIN_NAME]" at bounding box center [308, 154] width 181 height 7
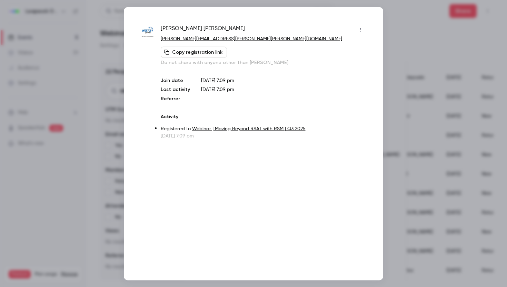
click at [361, 27] on button "button" at bounding box center [360, 29] width 11 height 11
click at [331, 65] on div "Remove registration" at bounding box center [333, 65] width 52 height 7
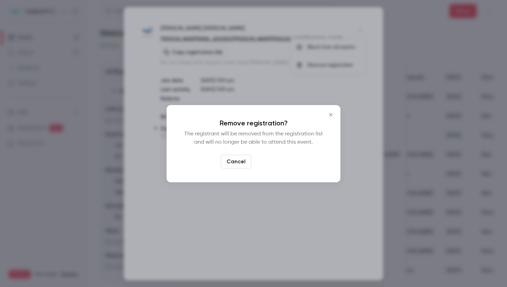
click at [269, 161] on button "Confirm" at bounding box center [270, 162] width 32 height 14
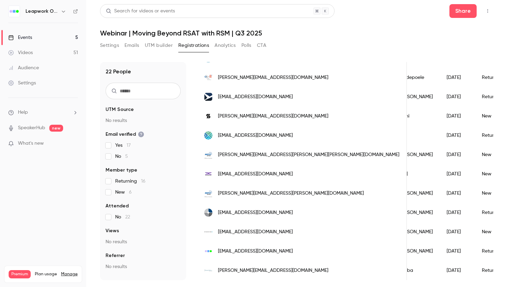
scroll to position [253, 0]
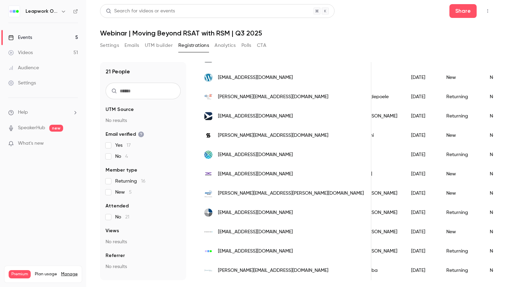
click at [260, 173] on span "[EMAIL_ADDRESS][DOMAIN_NAME]" at bounding box center [255, 174] width 75 height 7
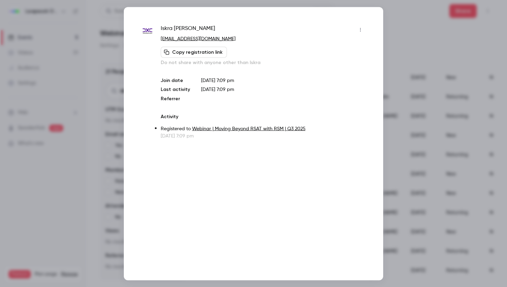
click at [359, 30] on icon "button" at bounding box center [360, 29] width 6 height 5
click at [335, 64] on div "Remove registration" at bounding box center [333, 65] width 52 height 7
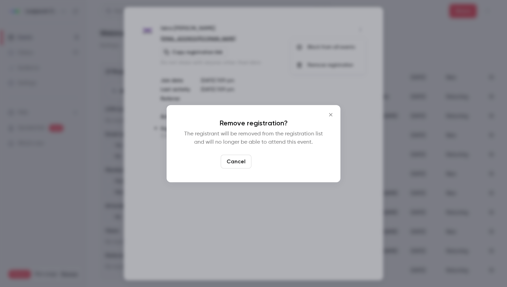
click at [277, 160] on button "Confirm" at bounding box center [270, 162] width 32 height 14
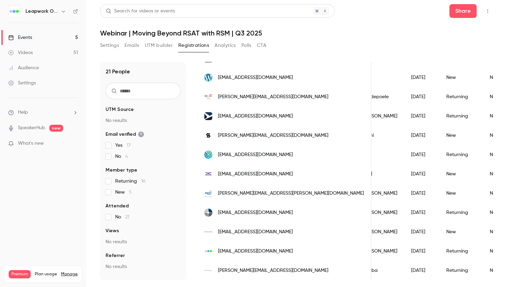
scroll to position [234, 0]
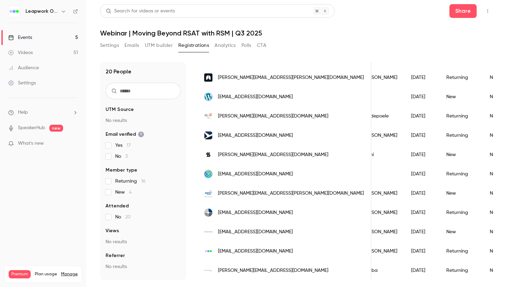
click at [251, 214] on span "[EMAIL_ADDRESS][DOMAIN_NAME]" at bounding box center [255, 212] width 75 height 7
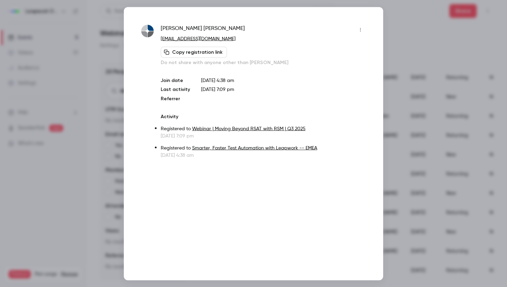
click at [362, 31] on icon "button" at bounding box center [360, 29] width 6 height 5
click at [346, 64] on div "Remove registration" at bounding box center [333, 65] width 52 height 7
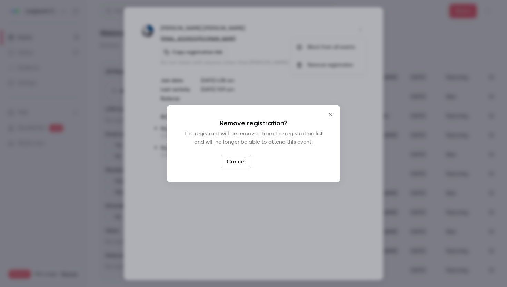
click at [276, 161] on button "Confirm" at bounding box center [270, 162] width 32 height 14
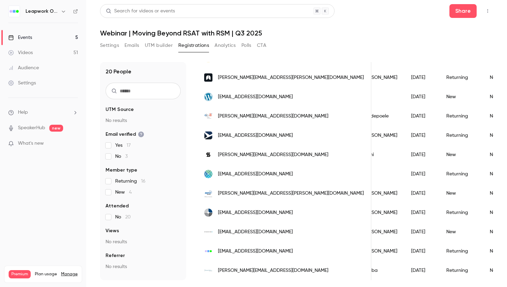
scroll to position [214, 0]
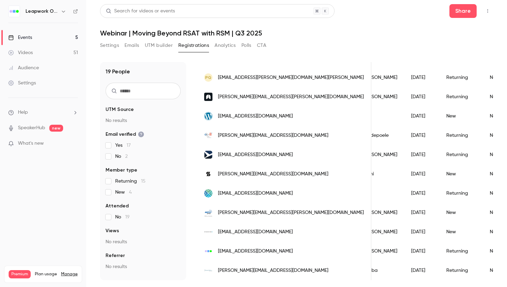
click at [266, 176] on span "[PERSON_NAME][EMAIL_ADDRESS][DOMAIN_NAME]" at bounding box center [273, 174] width 110 height 7
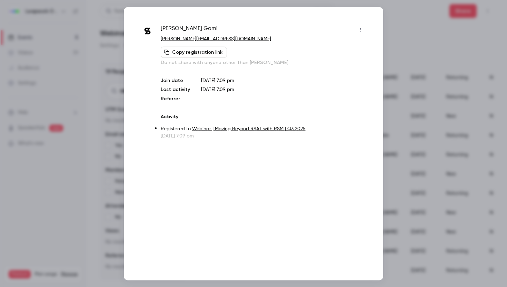
click at [361, 29] on icon "button" at bounding box center [360, 29] width 6 height 5
click at [328, 65] on div "Remove registration" at bounding box center [333, 65] width 52 height 7
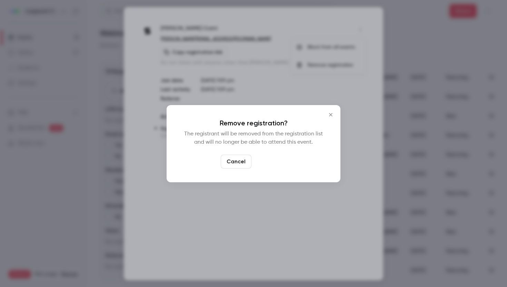
click at [279, 162] on button "Confirm" at bounding box center [270, 162] width 32 height 14
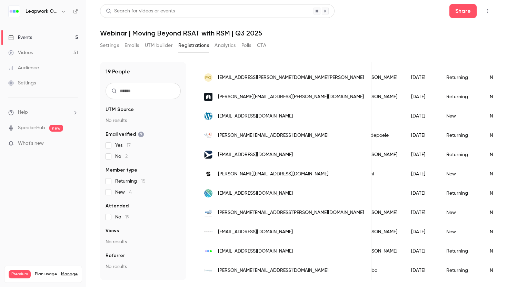
scroll to position [195, 0]
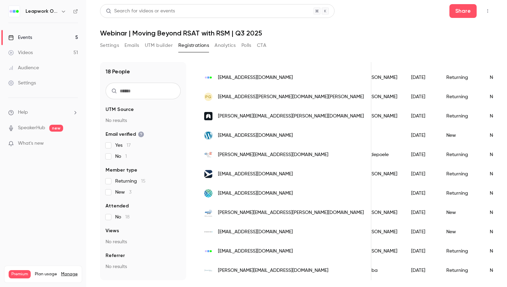
click at [237, 230] on span "[EMAIL_ADDRESS][DOMAIN_NAME]" at bounding box center [255, 231] width 75 height 7
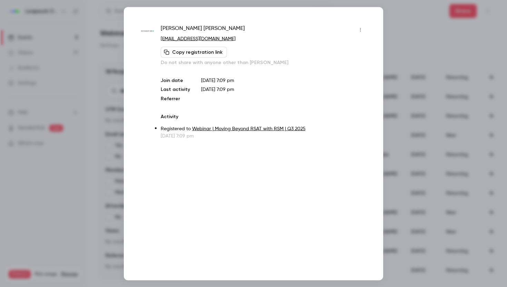
click at [360, 31] on icon "button" at bounding box center [360, 29] width 6 height 5
click at [337, 65] on div "Remove registration" at bounding box center [333, 65] width 52 height 7
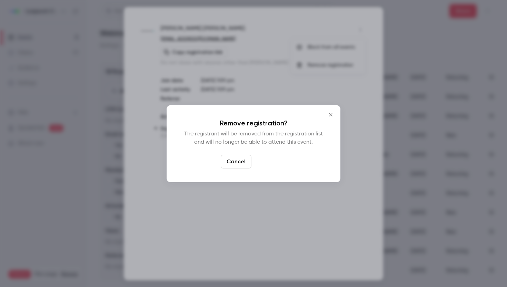
click at [274, 161] on button "Confirm" at bounding box center [270, 162] width 32 height 14
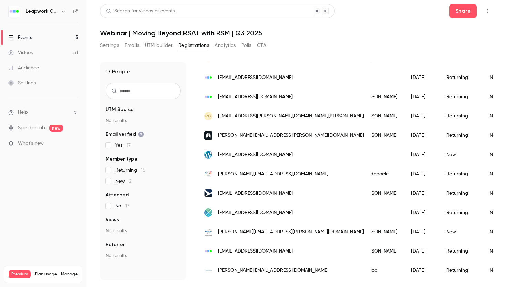
scroll to position [176, 0]
click at [237, 212] on span "[EMAIL_ADDRESS][DOMAIN_NAME]" at bounding box center [255, 212] width 75 height 7
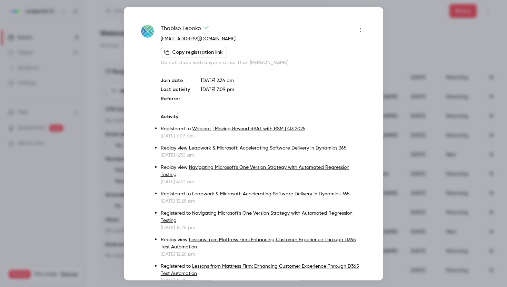
click at [360, 30] on icon "button" at bounding box center [360, 29] width 6 height 5
click at [339, 67] on div "Remove registration" at bounding box center [333, 65] width 52 height 7
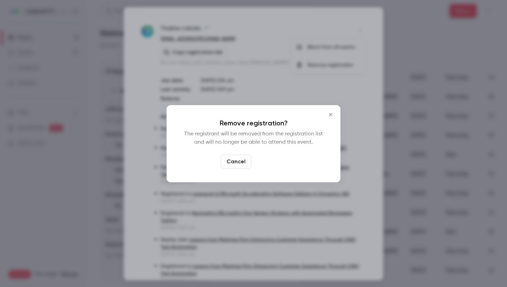
click at [277, 163] on button "Confirm" at bounding box center [270, 162] width 32 height 14
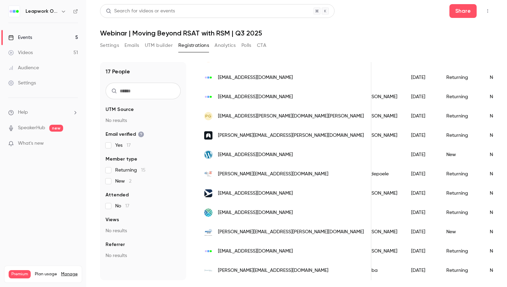
scroll to position [156, 0]
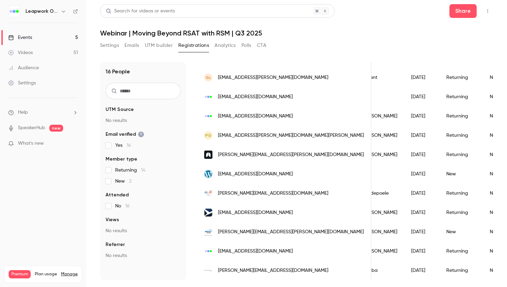
click at [246, 194] on span "[PERSON_NAME][EMAIL_ADDRESS][DOMAIN_NAME]" at bounding box center [273, 193] width 110 height 7
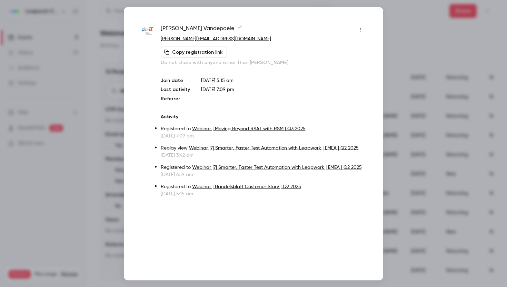
click at [361, 28] on icon "button" at bounding box center [360, 29] width 6 height 5
click at [334, 64] on div "Remove registration" at bounding box center [333, 65] width 52 height 7
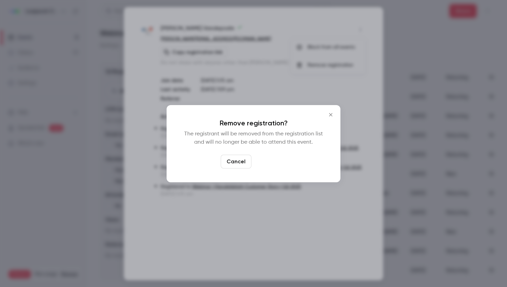
click at [271, 162] on button "Confirm" at bounding box center [270, 162] width 32 height 14
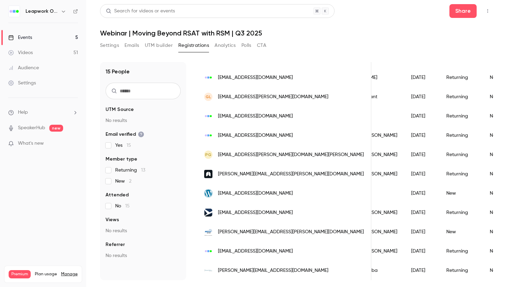
scroll to position [137, 0]
click at [242, 230] on span "[PERSON_NAME][EMAIL_ADDRESS][PERSON_NAME][DOMAIN_NAME]" at bounding box center [291, 231] width 146 height 7
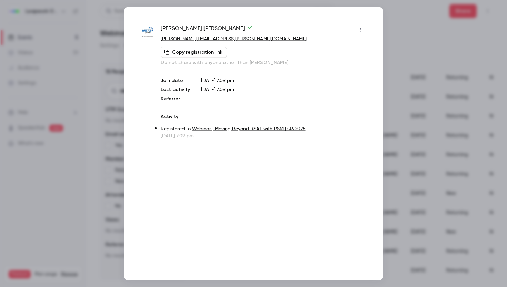
click at [360, 29] on icon "button" at bounding box center [360, 29] width 6 height 5
click at [336, 65] on div "Remove registration" at bounding box center [333, 65] width 52 height 7
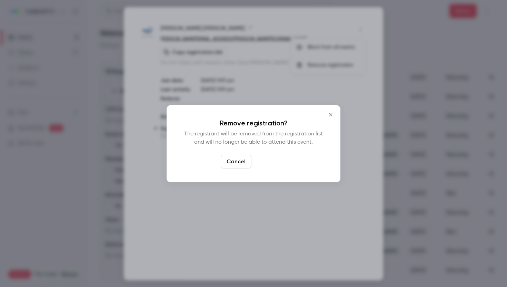
click at [272, 166] on button "Confirm" at bounding box center [270, 162] width 32 height 14
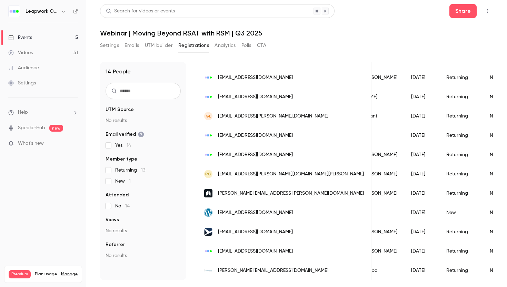
scroll to position [118, 0]
click at [238, 213] on span "[EMAIL_ADDRESS][DOMAIN_NAME]" at bounding box center [255, 212] width 75 height 7
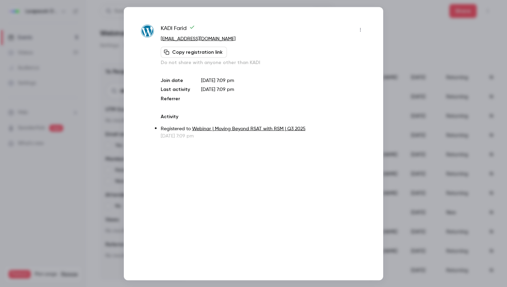
click at [357, 28] on button "button" at bounding box center [360, 29] width 11 height 11
click at [333, 64] on div "Remove registration" at bounding box center [333, 65] width 52 height 7
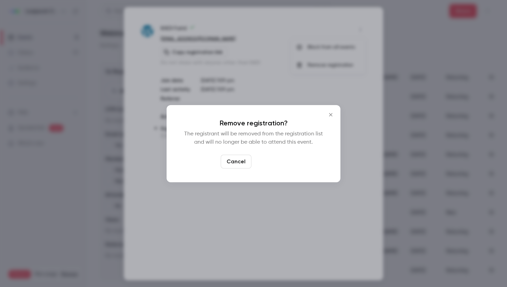
click at [275, 161] on button "Confirm" at bounding box center [270, 162] width 32 height 14
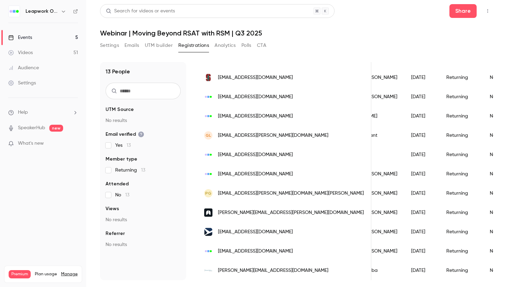
scroll to position [99, 0]
click at [257, 189] on div "PG [EMAIL_ADDRESS][PERSON_NAME][DOMAIN_NAME][PERSON_NAME]" at bounding box center [284, 193] width 174 height 19
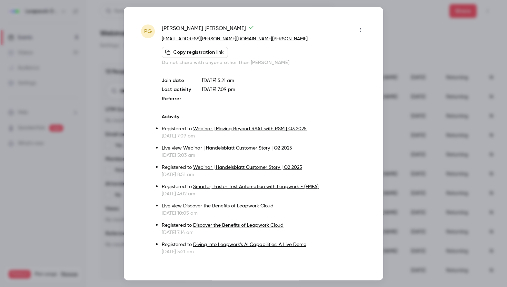
click at [362, 28] on icon "button" at bounding box center [360, 29] width 6 height 5
click at [338, 66] on div "Remove registration" at bounding box center [333, 65] width 52 height 7
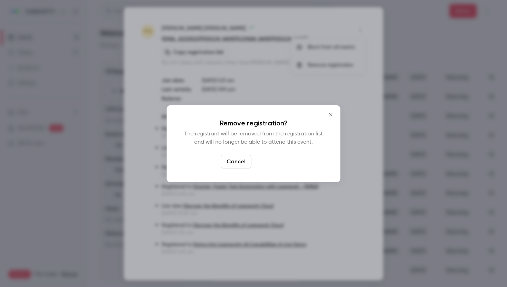
click at [278, 162] on button "Confirm" at bounding box center [270, 162] width 32 height 14
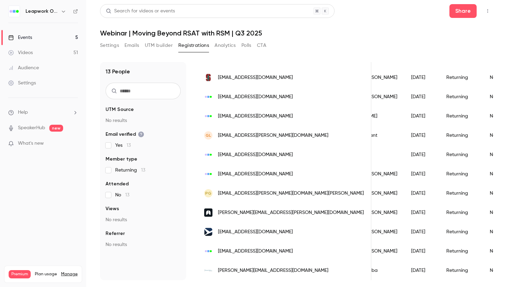
scroll to position [79, 0]
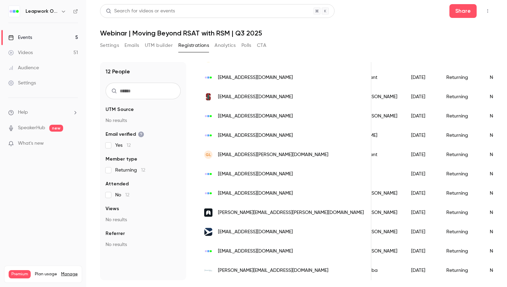
click at [263, 213] on span "[PERSON_NAME][EMAIL_ADDRESS][PERSON_NAME][DOMAIN_NAME]" at bounding box center [291, 212] width 146 height 7
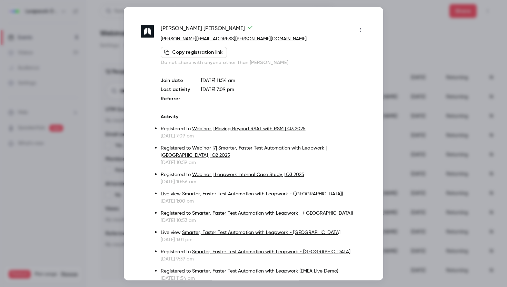
click at [361, 30] on icon "button" at bounding box center [360, 29] width 6 height 5
click at [342, 65] on div "Remove registration" at bounding box center [333, 65] width 52 height 7
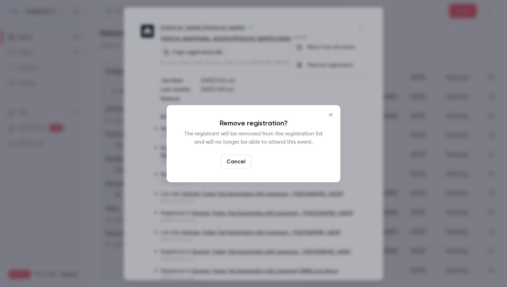
click at [277, 160] on button "Confirm" at bounding box center [270, 162] width 32 height 14
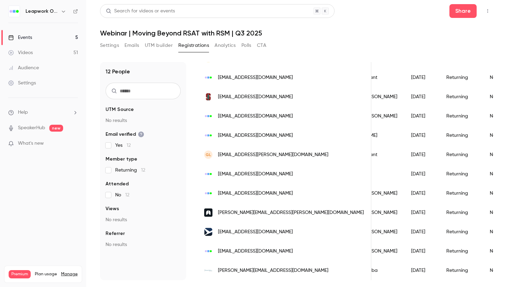
scroll to position [60, 0]
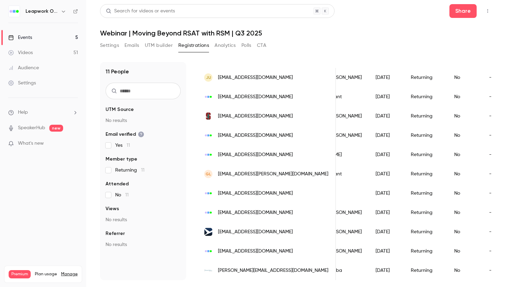
click at [249, 271] on span "[PERSON_NAME][EMAIL_ADDRESS][DOMAIN_NAME]" at bounding box center [273, 270] width 110 height 7
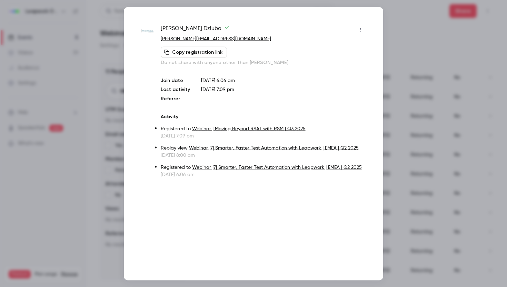
click at [360, 29] on icon "button" at bounding box center [360, 30] width 1 height 4
click at [337, 63] on div "Remove registration" at bounding box center [333, 65] width 52 height 7
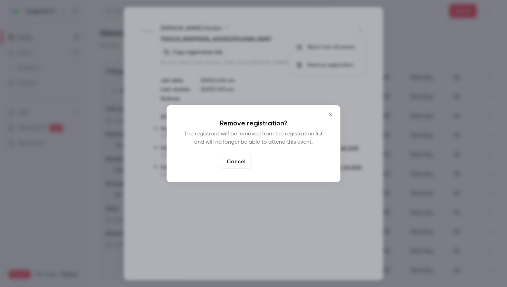
click at [282, 161] on button "Confirm" at bounding box center [270, 162] width 32 height 14
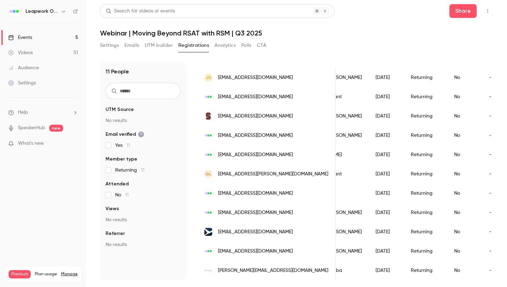
scroll to position [41, 0]
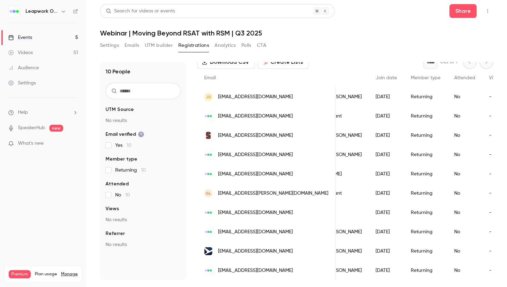
click at [250, 250] on span "[EMAIL_ADDRESS][DOMAIN_NAME]" at bounding box center [255, 251] width 75 height 7
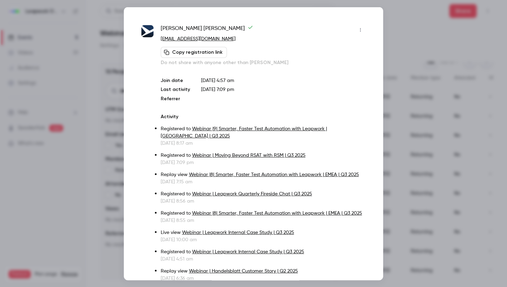
click at [361, 30] on icon "button" at bounding box center [360, 29] width 6 height 5
click at [340, 66] on div "Remove registration" at bounding box center [333, 65] width 52 height 7
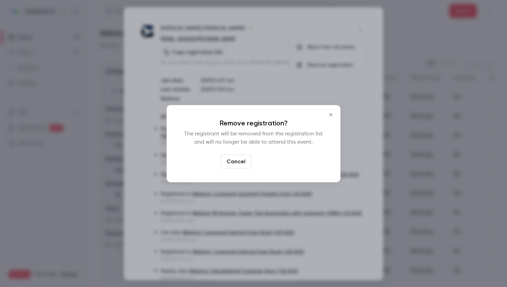
click at [271, 162] on button "Confirm" at bounding box center [270, 162] width 32 height 14
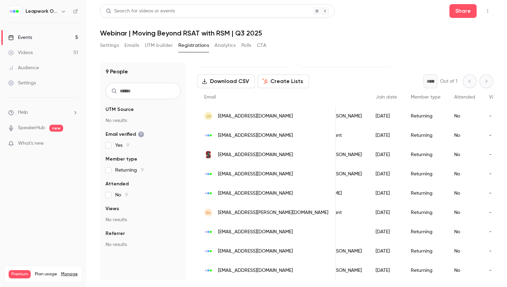
scroll to position [0, 0]
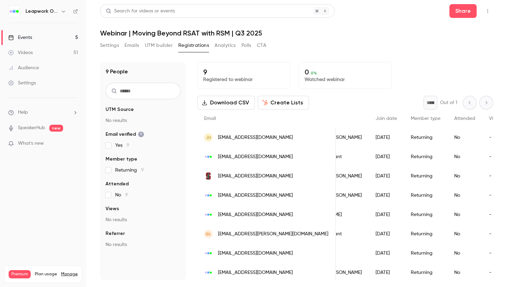
click at [34, 16] on div "Leapwork Online Event" at bounding box center [43, 12] width 70 height 12
click at [26, 38] on div "Events" at bounding box center [20, 37] width 24 height 7
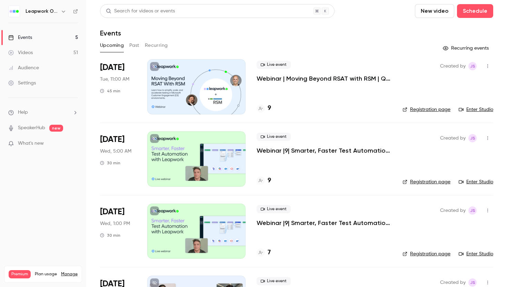
click at [77, 37] on link "Events 5" at bounding box center [43, 37] width 86 height 15
click at [62, 10] on icon "button" at bounding box center [64, 12] width 6 height 6
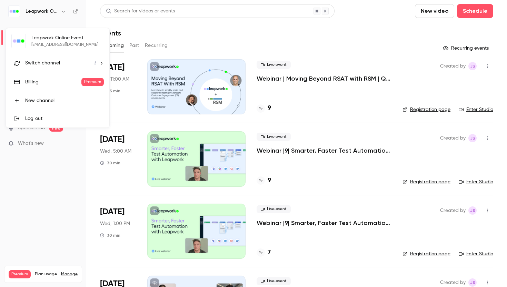
click at [67, 42] on div "Leapwork Online Event [EMAIL_ADDRESS][DOMAIN_NAME] Switch channel 3 Billing Pre…" at bounding box center [57, 77] width 103 height 99
click at [200, 16] on div at bounding box center [253, 143] width 507 height 287
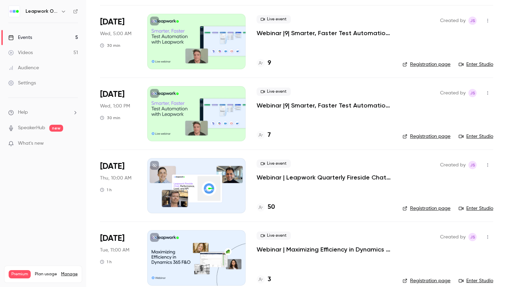
scroll to position [128, 0]
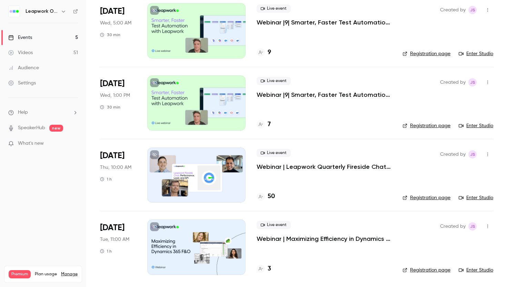
click at [201, 171] on div at bounding box center [196, 174] width 98 height 55
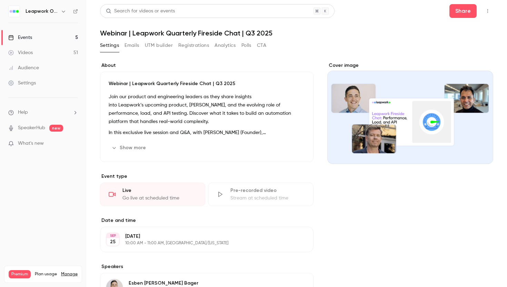
click at [195, 48] on button "Registrations" at bounding box center [193, 45] width 31 height 11
